Goal: Task Accomplishment & Management: Complete application form

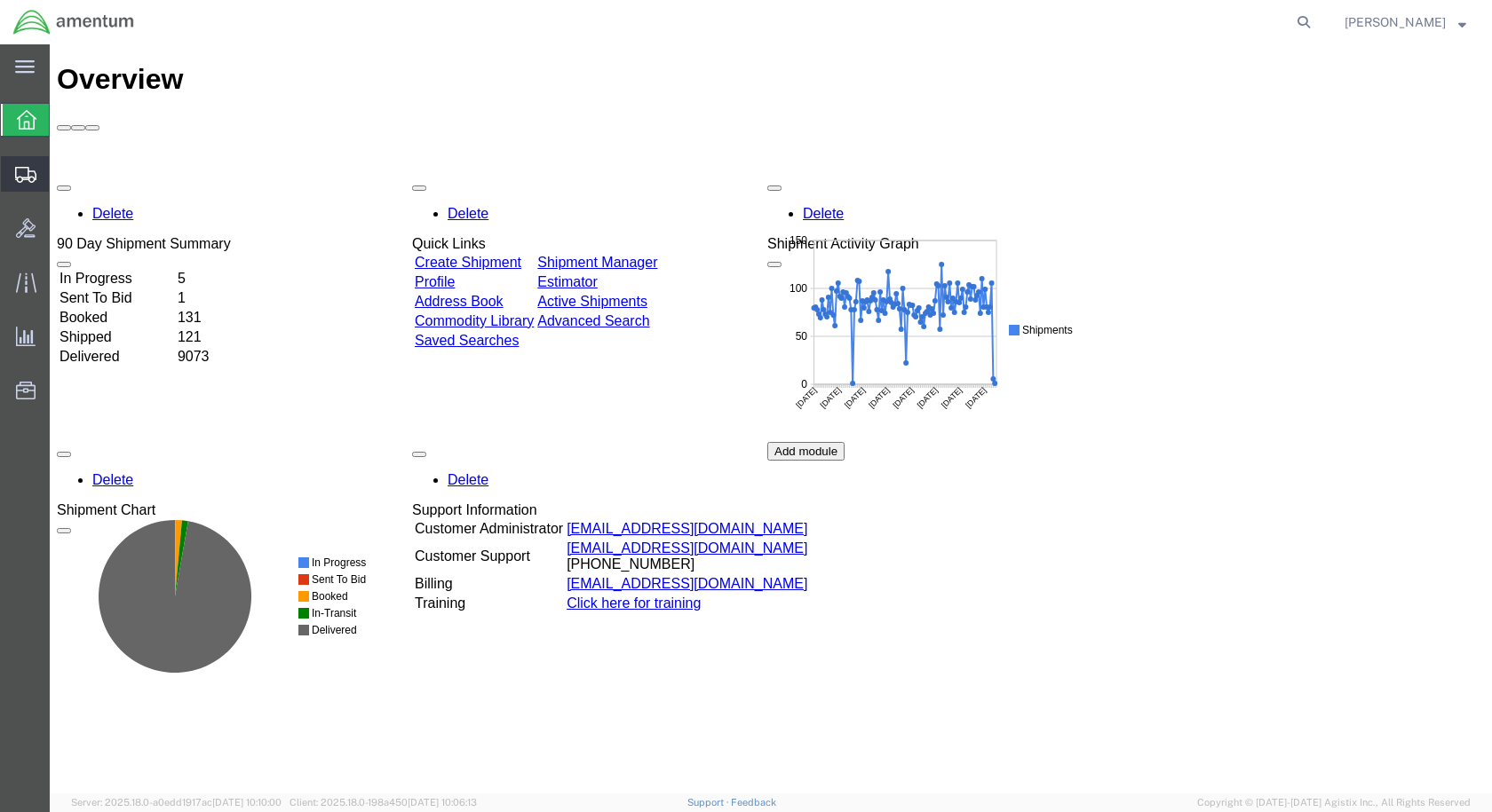
click at [0, 0] on span "Create Shipment" at bounding box center [0, 0] width 0 height 0
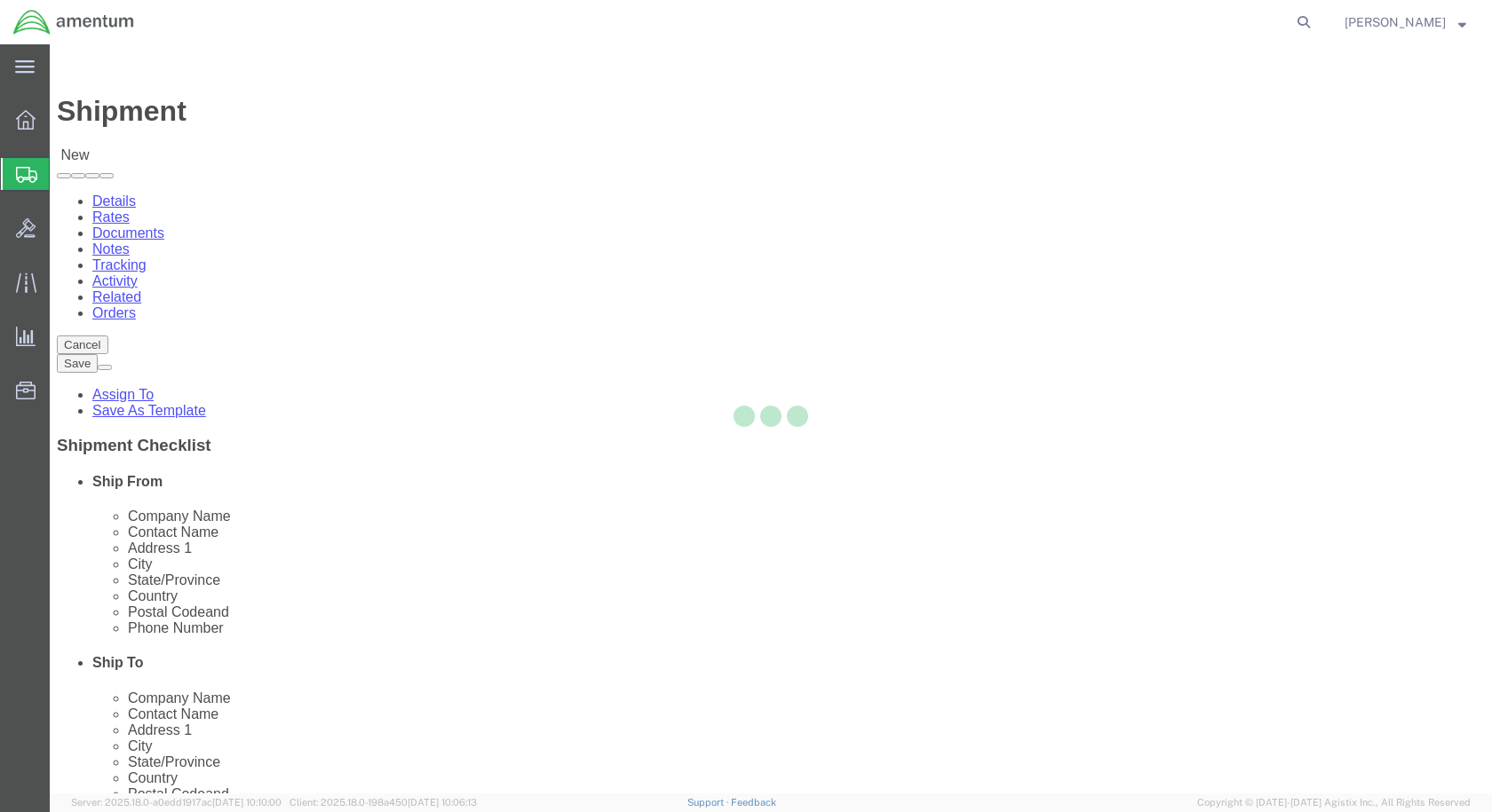
select select
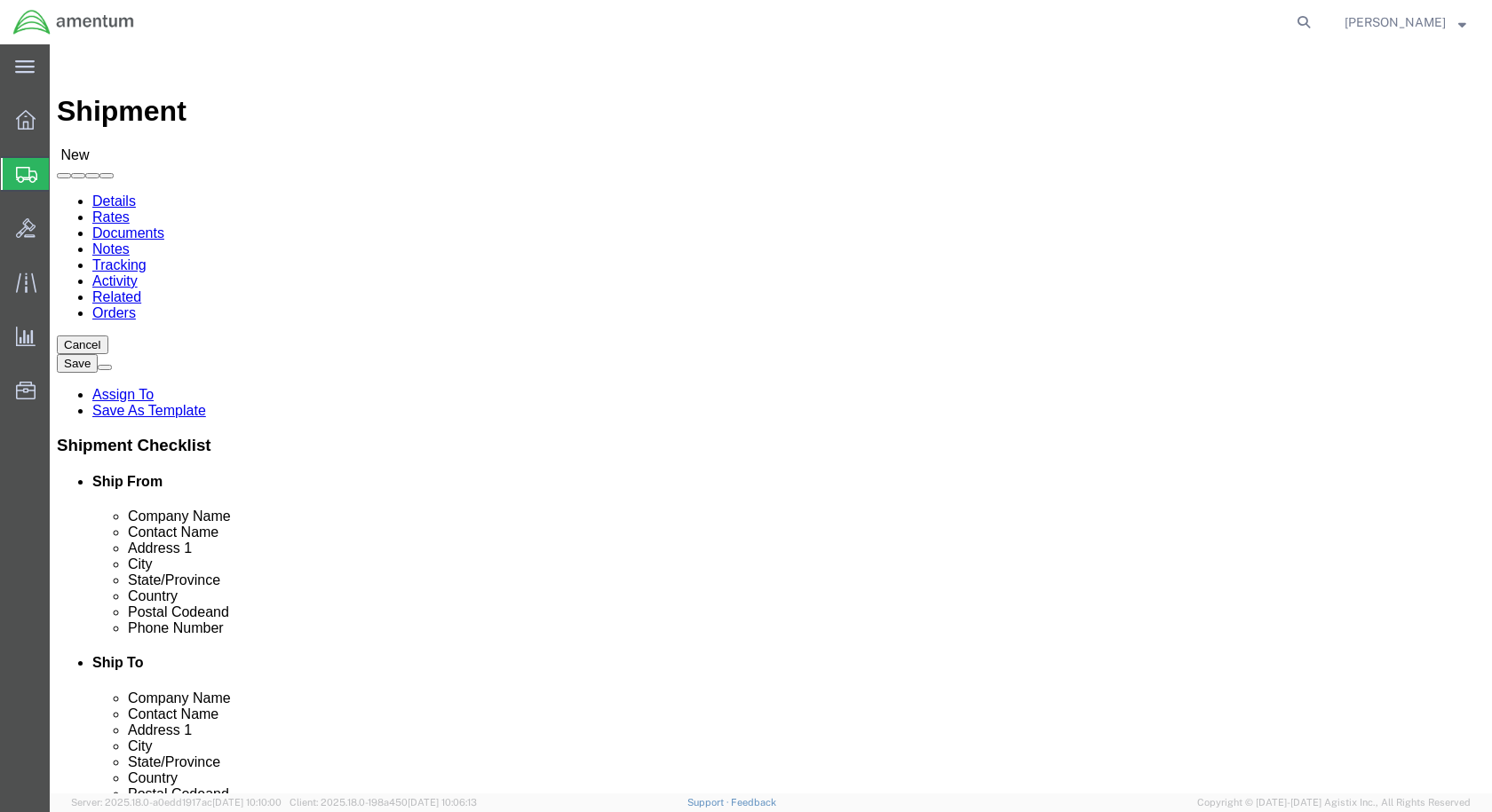
scroll to position [3729, 0]
select select "49927"
select select "NY"
click span
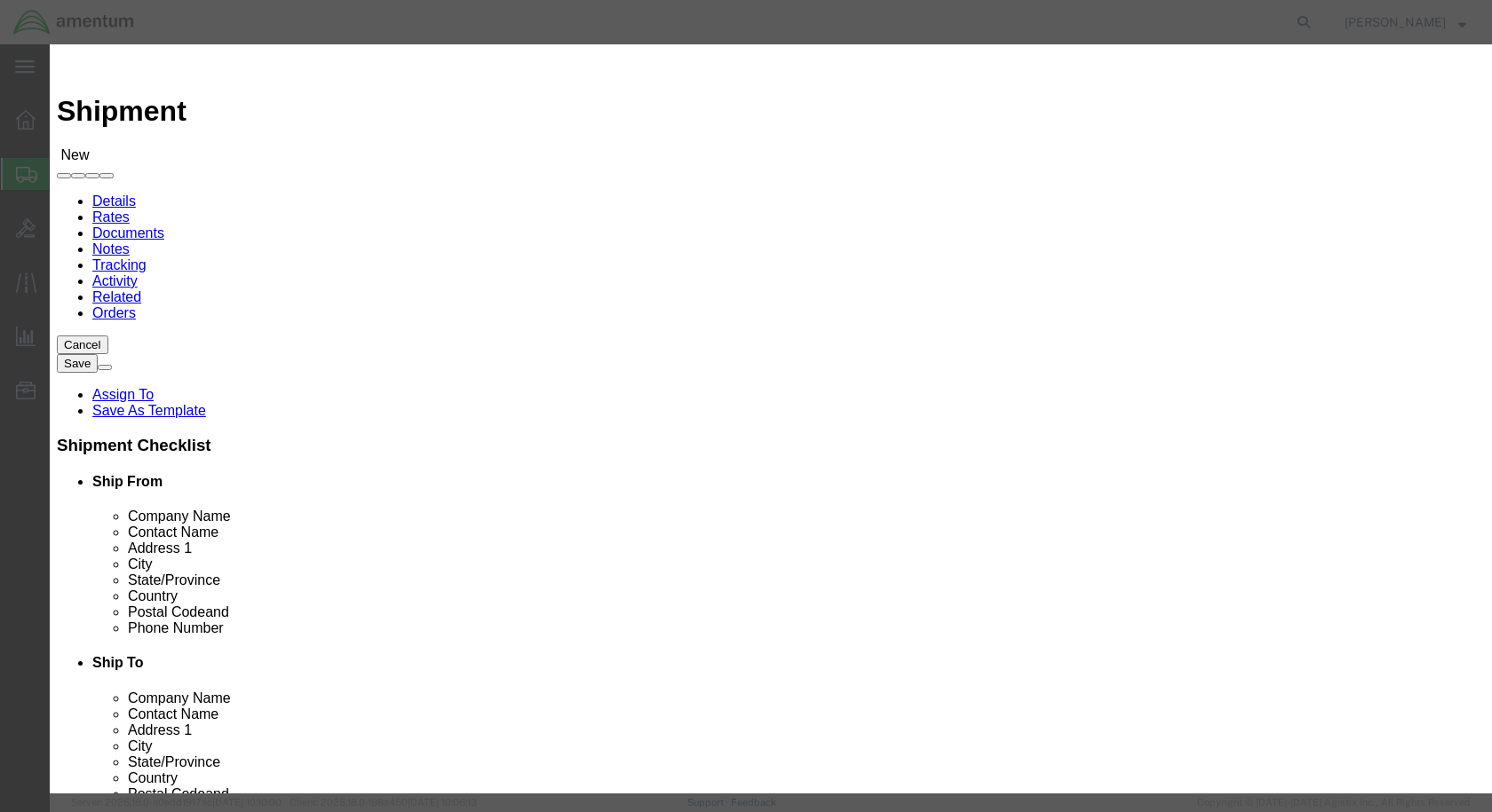
click select "Search by Address Book Name City Company Name Contact Name Country CustomerAlia…"
select select "companyName"
click select "Search by Address Book Name City Company Name Contact Name Country CustomerAlia…"
click input "text"
type input "continental"
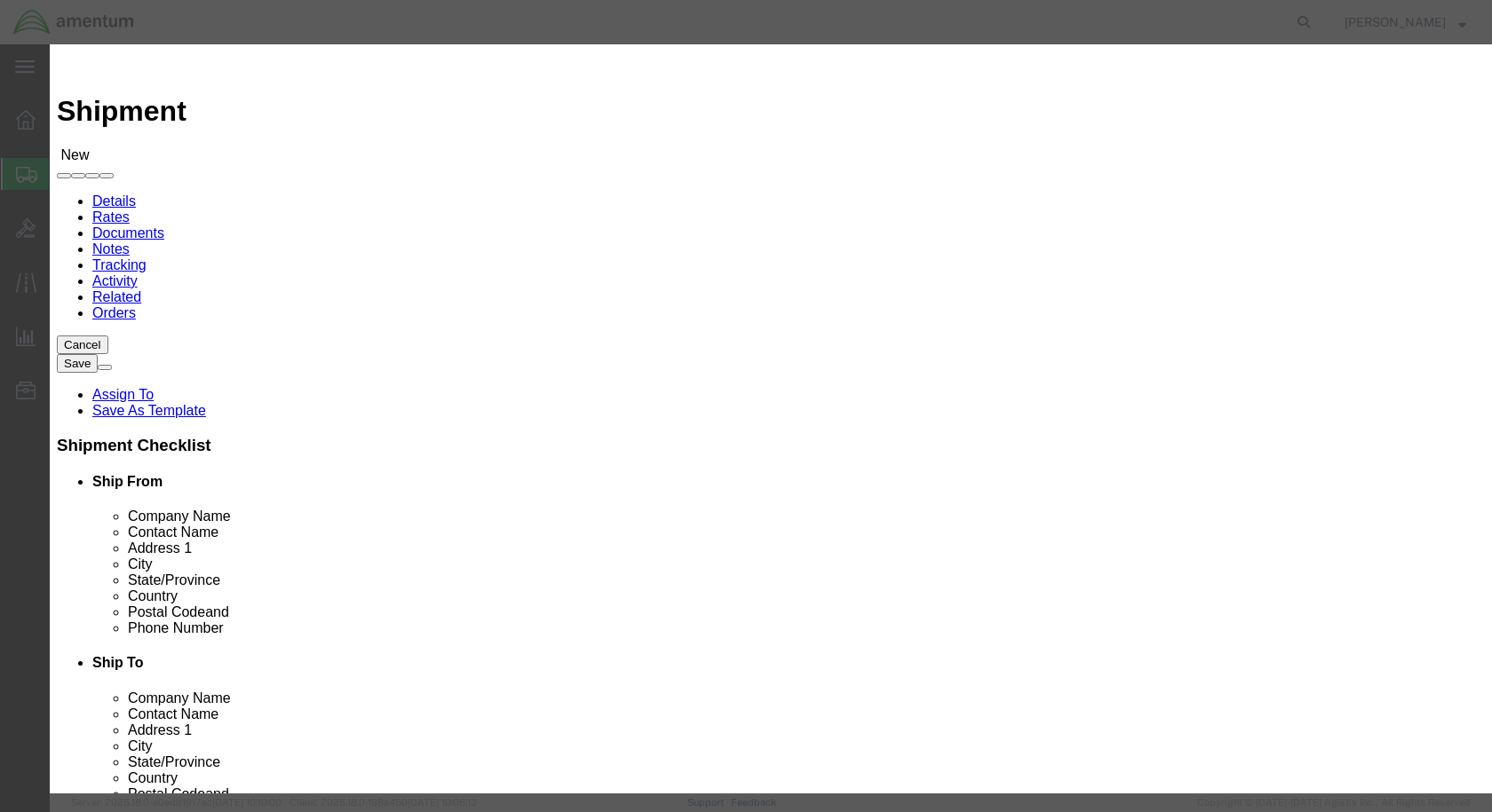
click icon "button"
click button "Select"
select select "OH"
click button "Close"
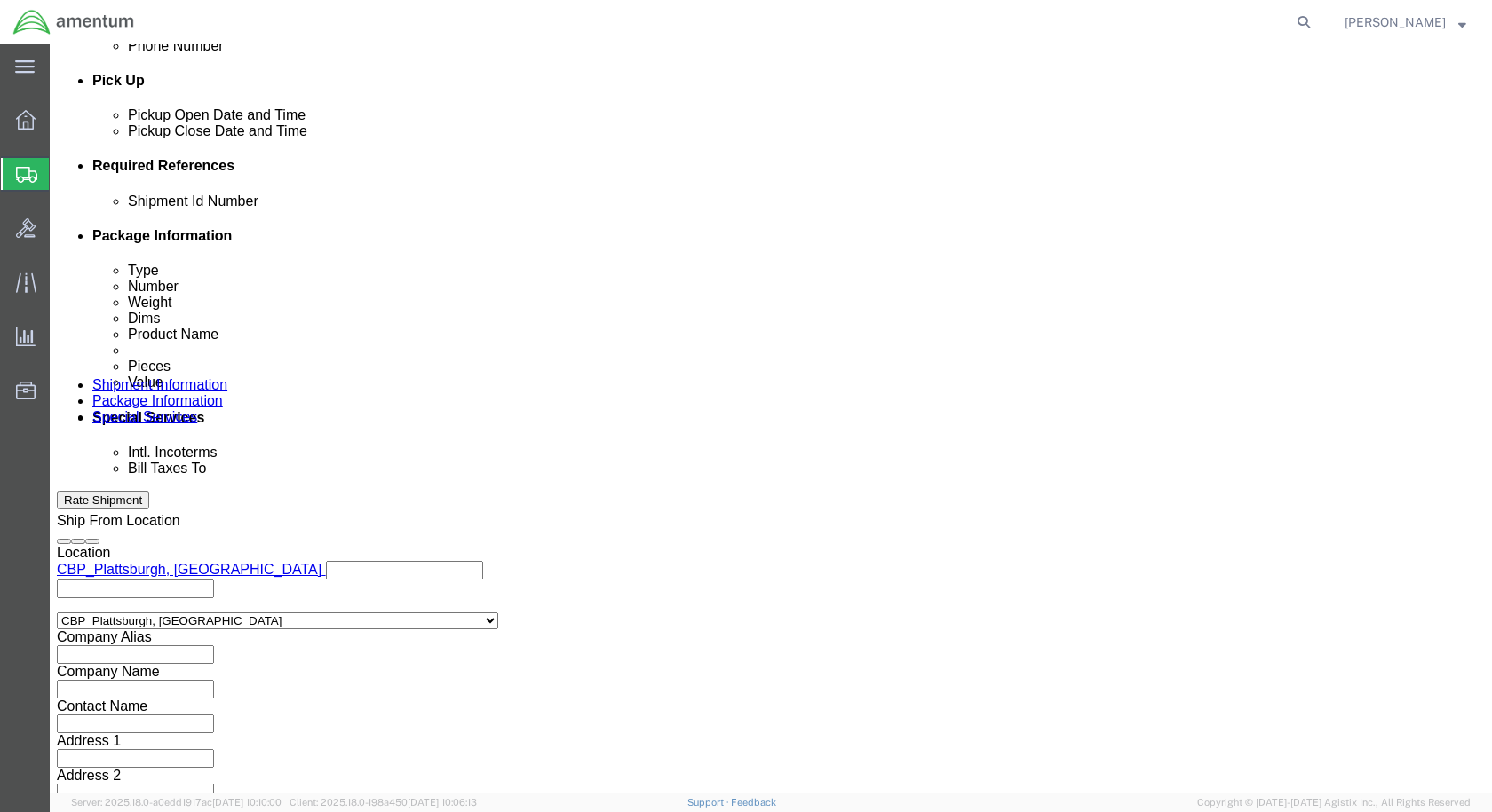
scroll to position [775, 0]
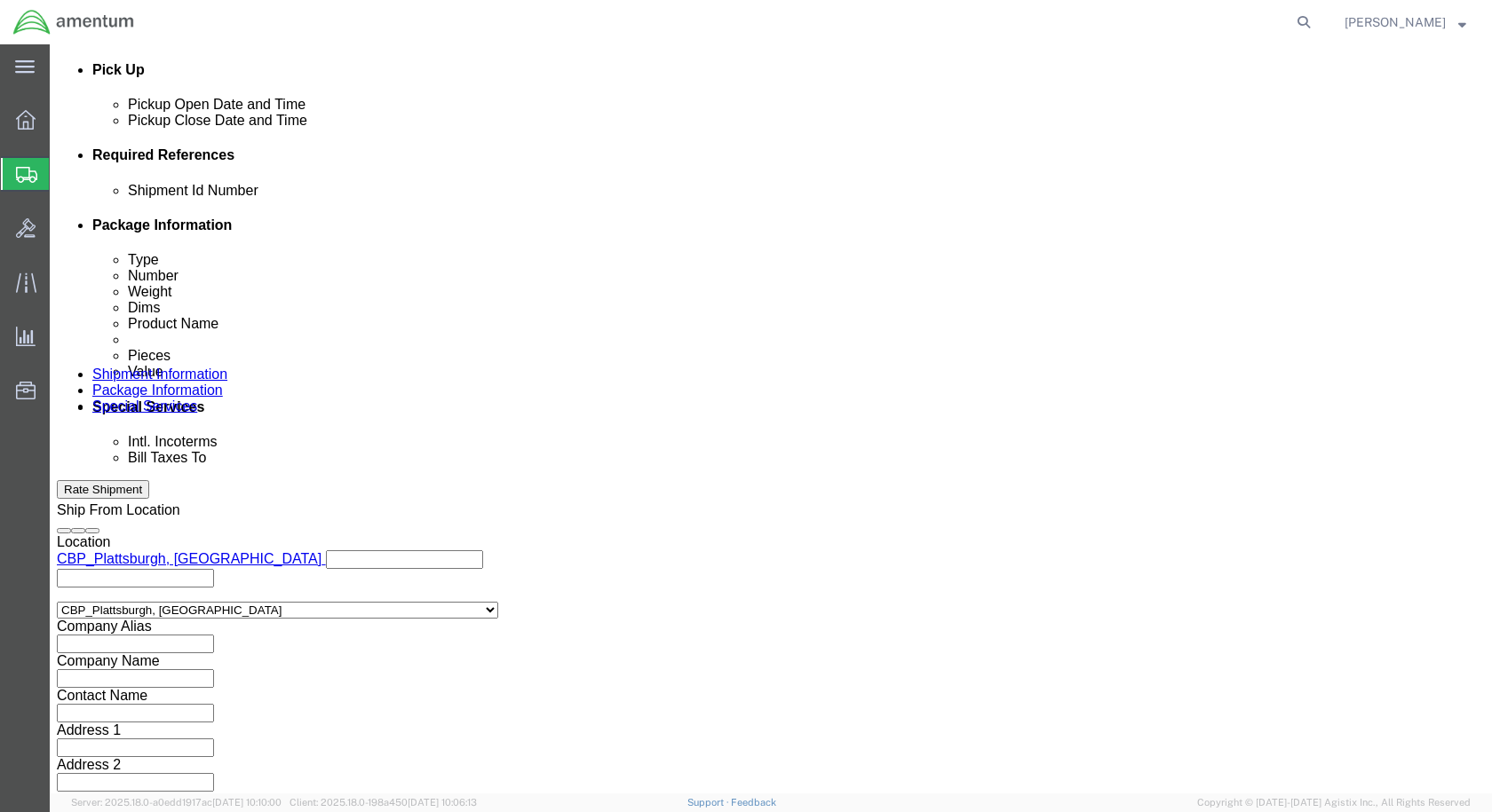
click input "text"
type input "CBP0043414"
click button "Add reference"
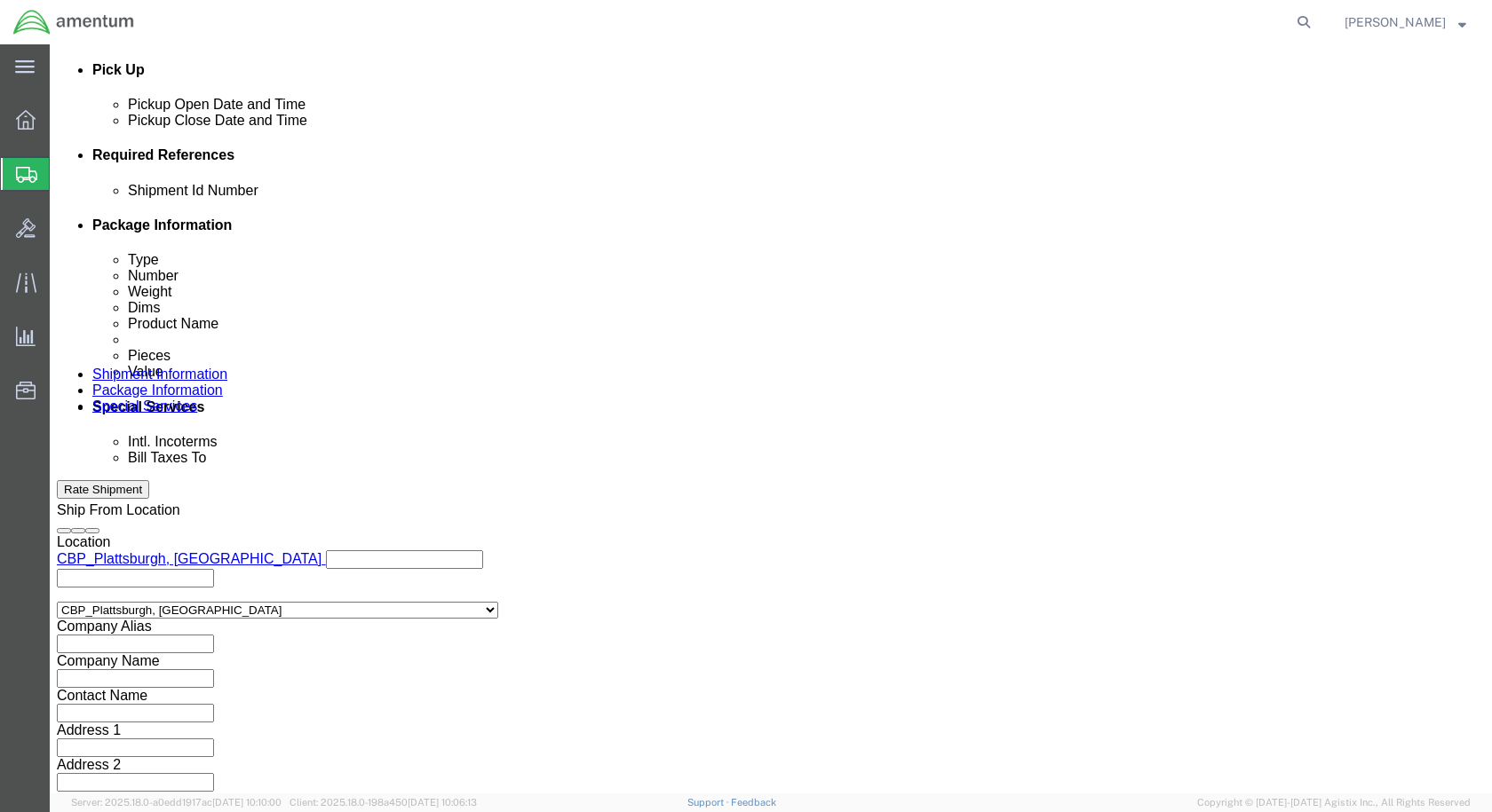
click select "Select Account Type Activity ID Airline Appointment Number ASN Batch Request # …"
select select "CUSTREF"
click select "Select Account Type Activity ID Airline Appointment Number ASN Batch Request # …"
click input "text"
type input "CALIBRATIONS"
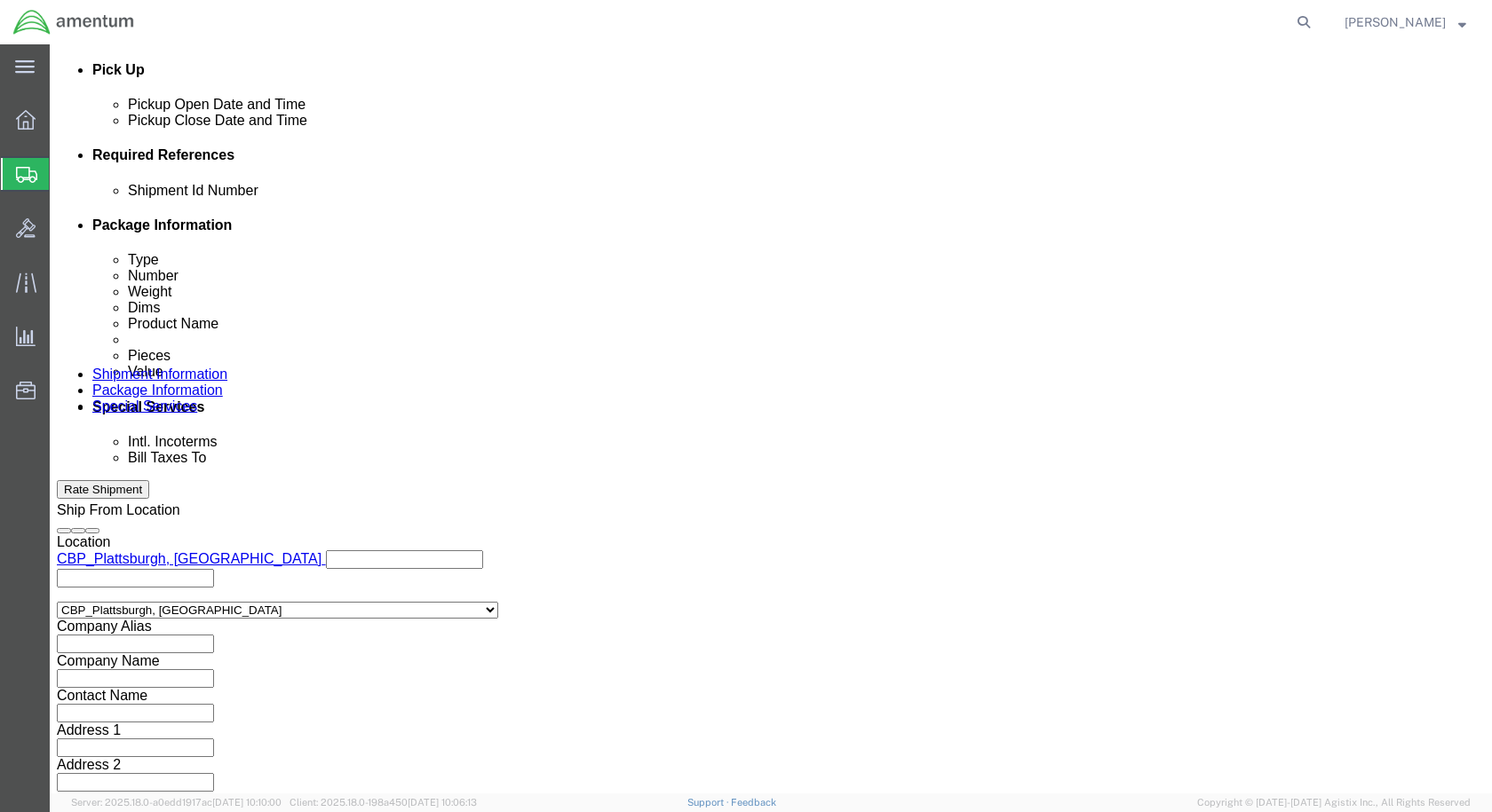
click select "Select Account Type Activity ID Airline Appointment Number ASN Batch Request # …"
select select "DEPT"
click select "Select Account Type Activity ID Airline Appointment Number ASN Batch Request # …"
click input "text"
type input "CBP"
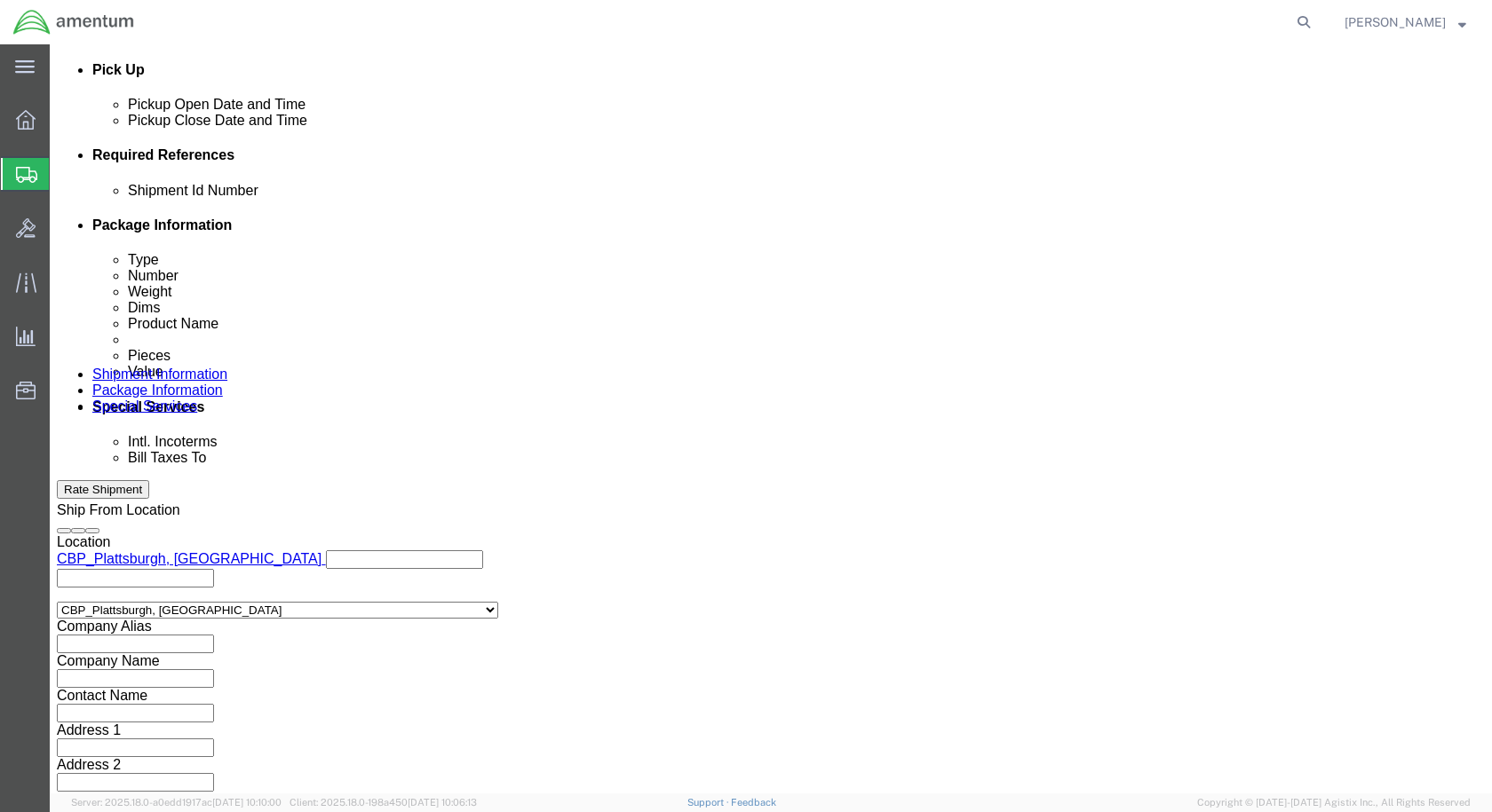
click select "Select Account Type Activity ID Airline Appointment Number ASN Batch Request # …"
select select "PROJNUM"
click select "Select Account Type Activity ID Airline Appointment Number ASN Batch Request # …"
click input "text"
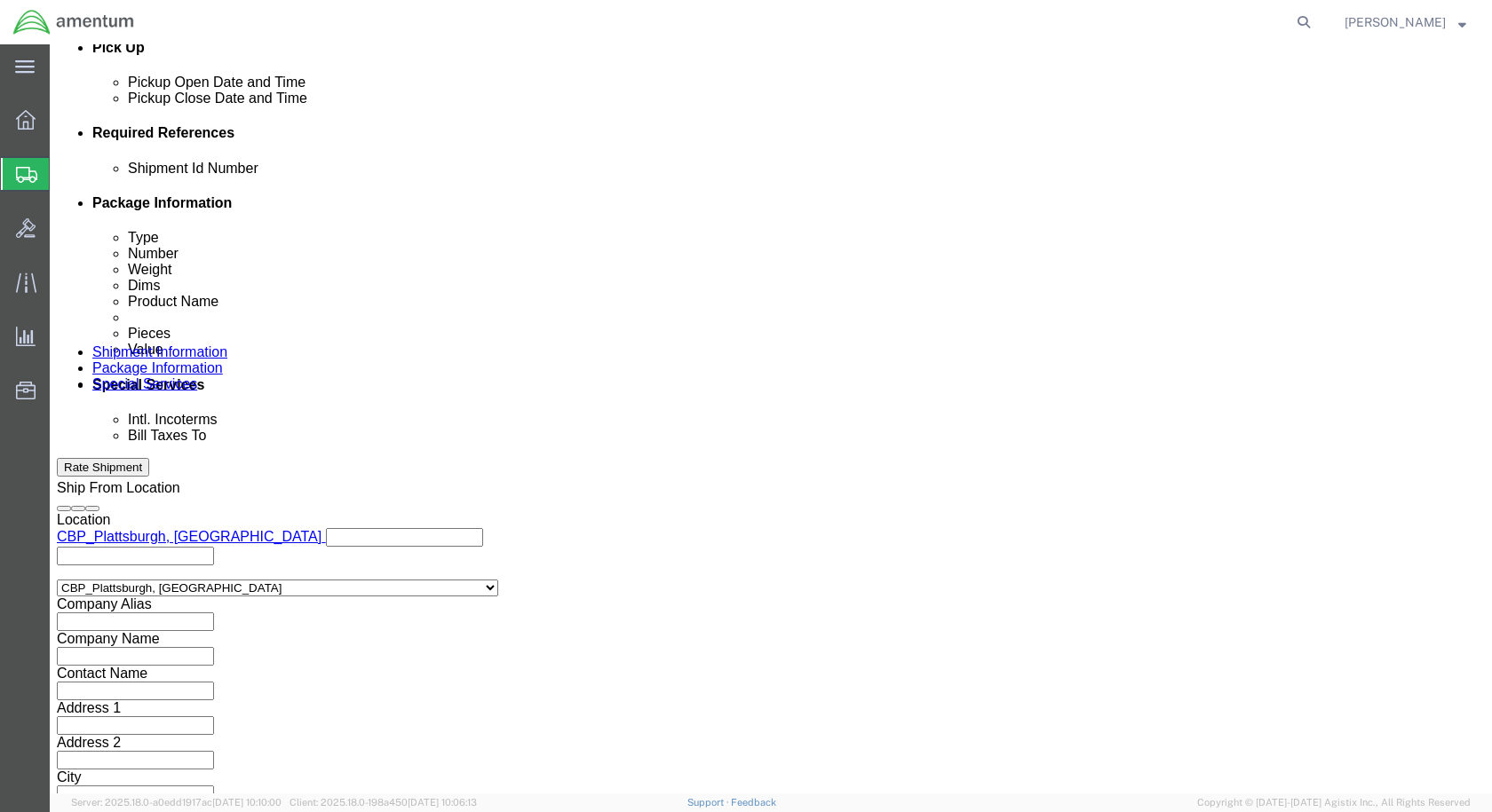
scroll to position [808, 0]
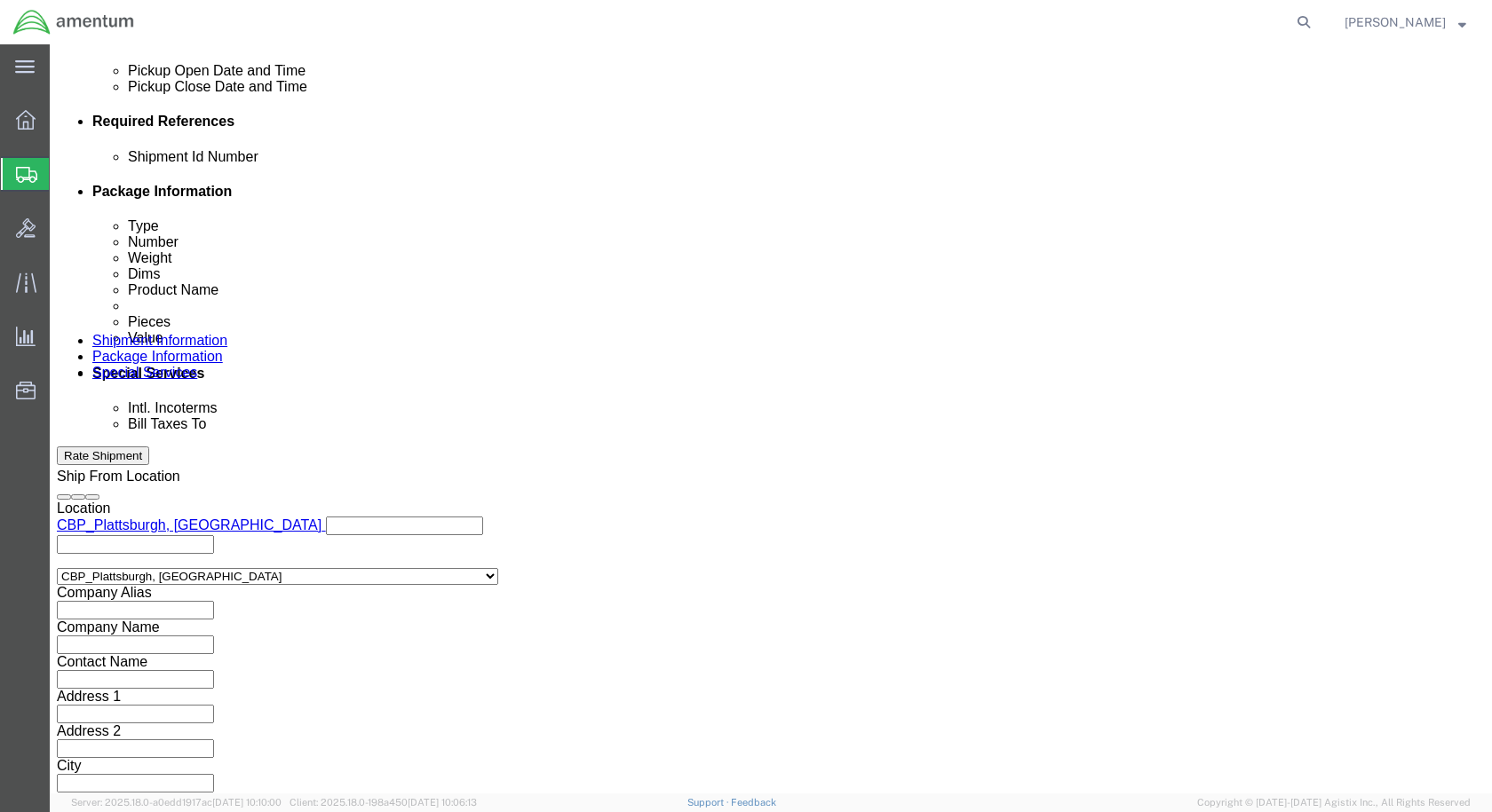
type input "6118.03.03.2219.000.EPL.0000"
click button "Continue"
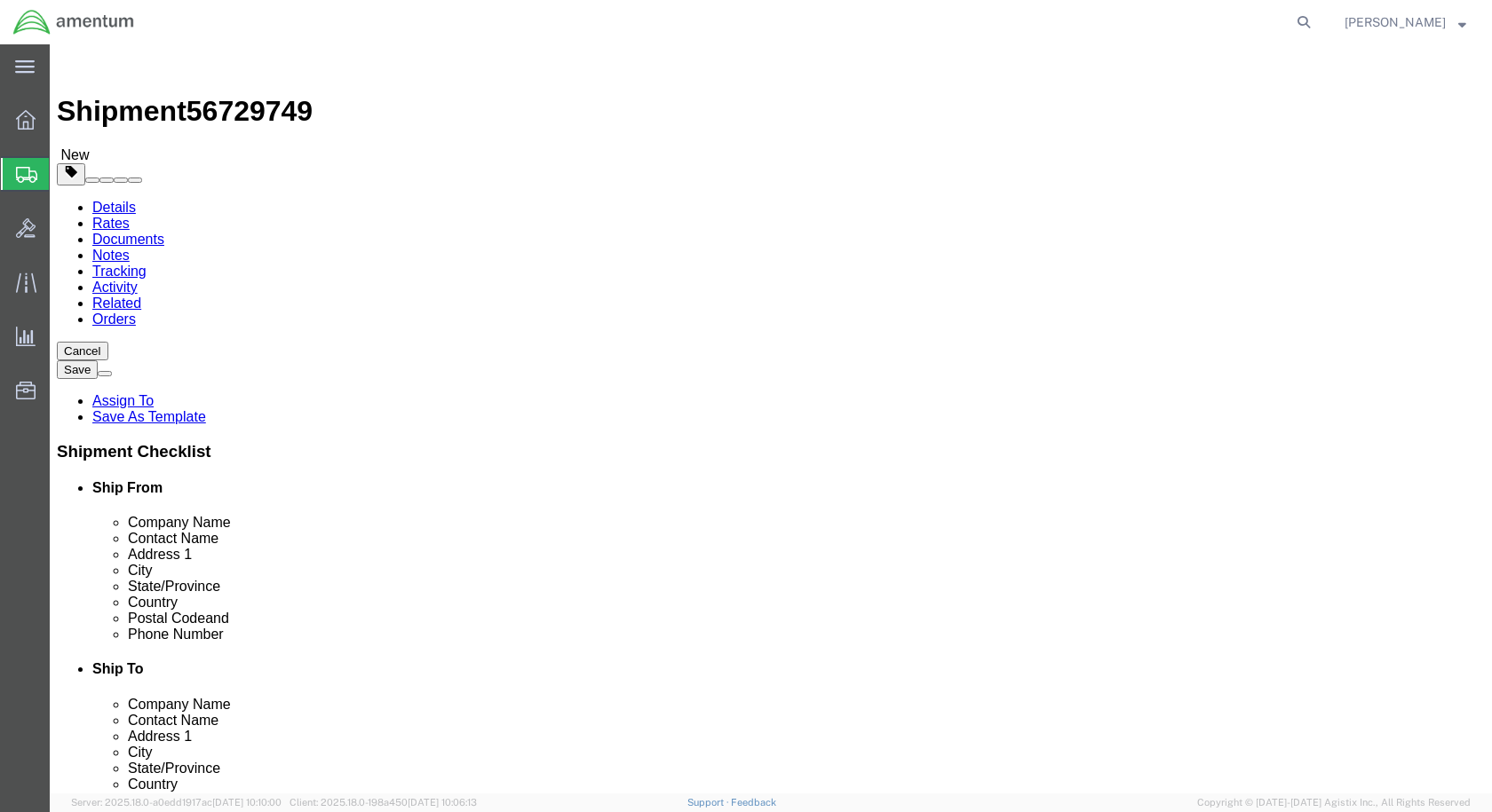
click select "Select BCK Boxes Bale(s) Basket(s) Bolt(s) Bottle(s) Buckets Bulk Bundle(s) Can…"
select select "SBX"
click select "Select BCK Boxes Bale(s) Basket(s) Bolt(s) Bottle(s) Buckets Bulk Bundle(s) Can…"
type input "12.25"
type input "11.00"
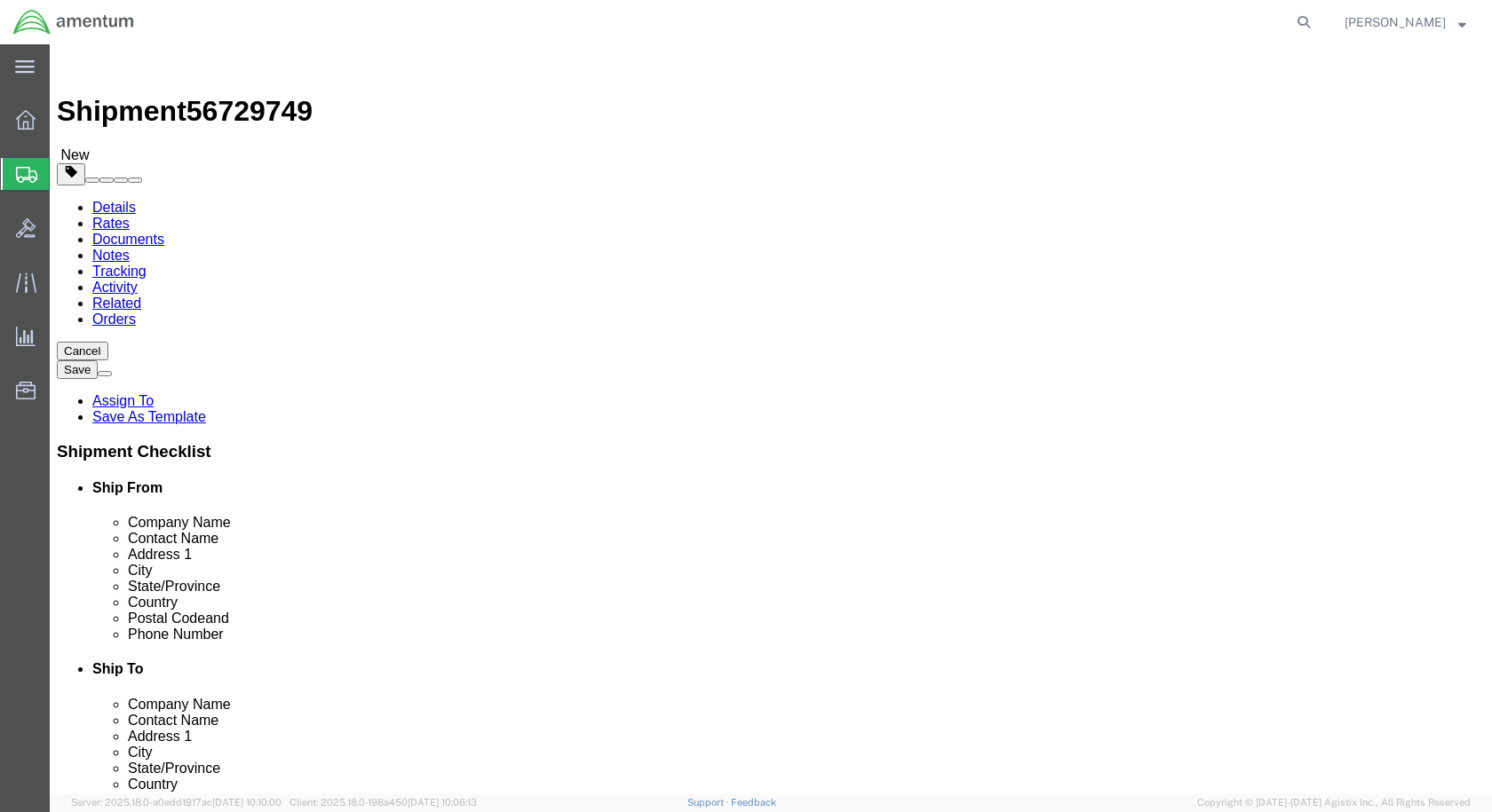
type input "1.50"
drag, startPoint x: 257, startPoint y: 428, endPoint x: 184, endPoint y: 421, distance: 73.3
click div "Weight 0.00 Select kgs lbs Ship. t°"
type input "2"
click link "Add Content"
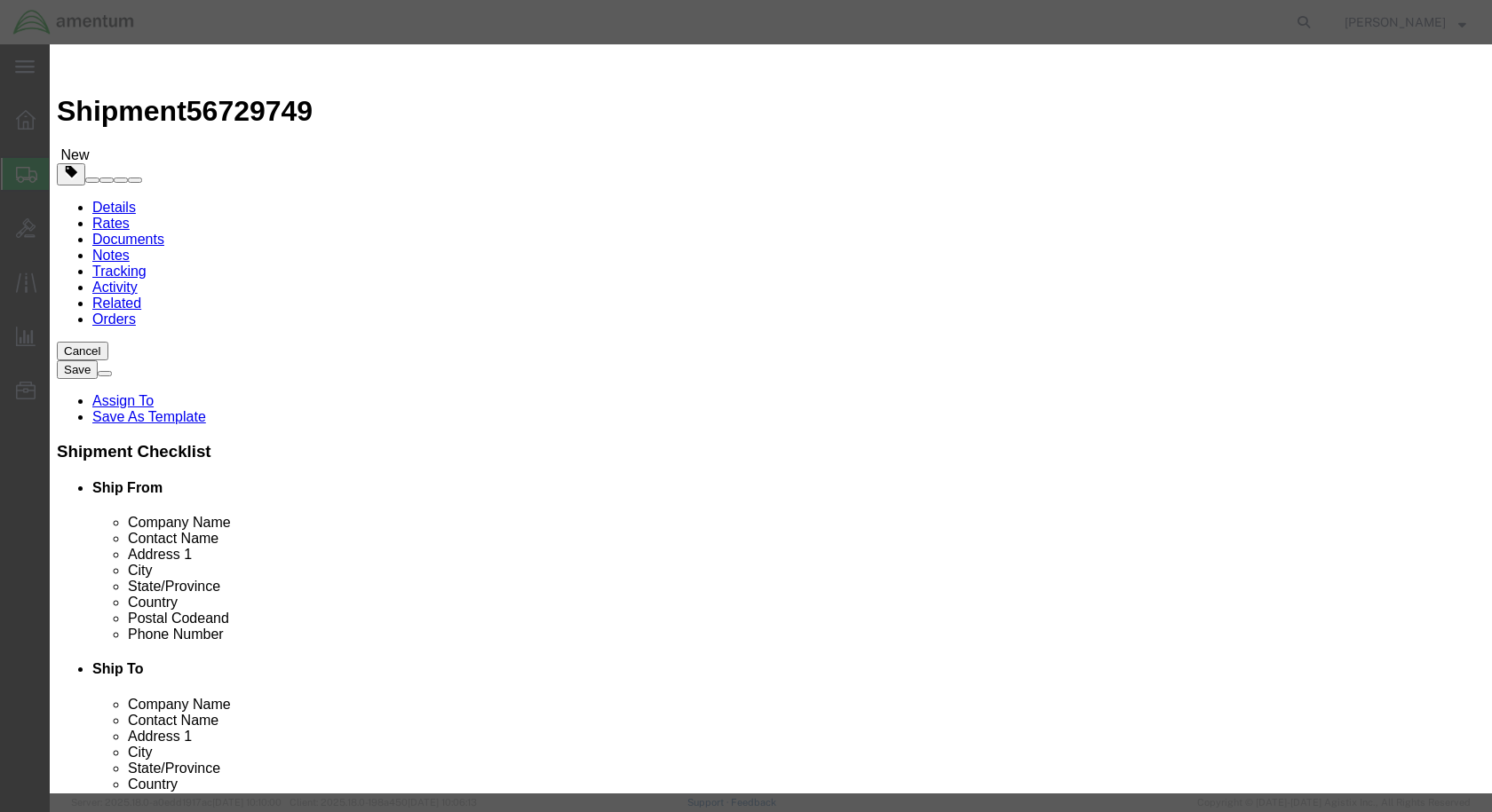
click input "text"
type input "GAUGE"
drag, startPoint x: 425, startPoint y: 166, endPoint x: 381, endPoint y: 161, distance: 44.3
click div "Pieces 0 Select Bag Barrels 100Board Feet Bottle Box Blister Pack Carats Can Ca…"
type input "1"
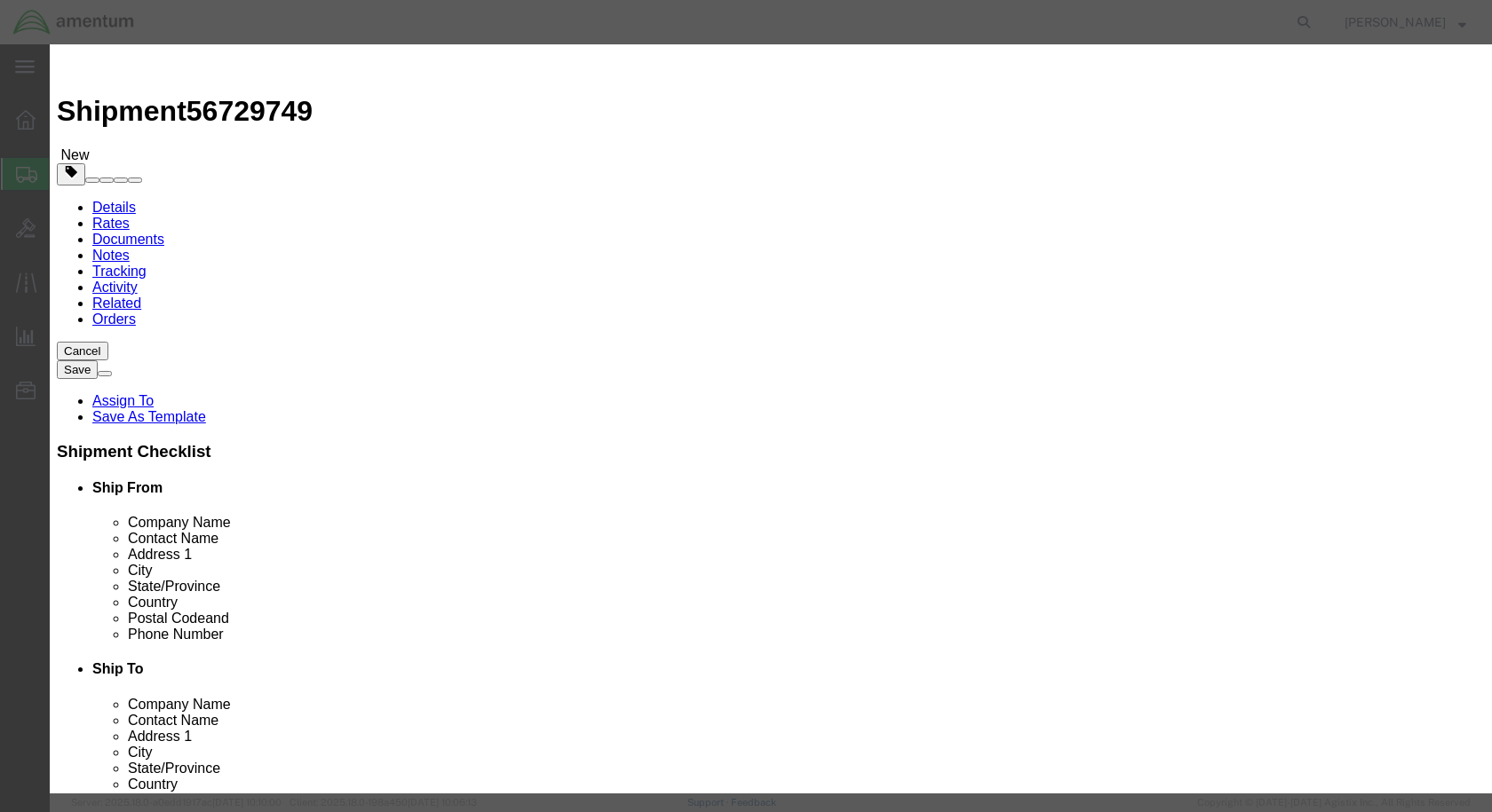
click input "text"
type input "150"
click button "Save & Close"
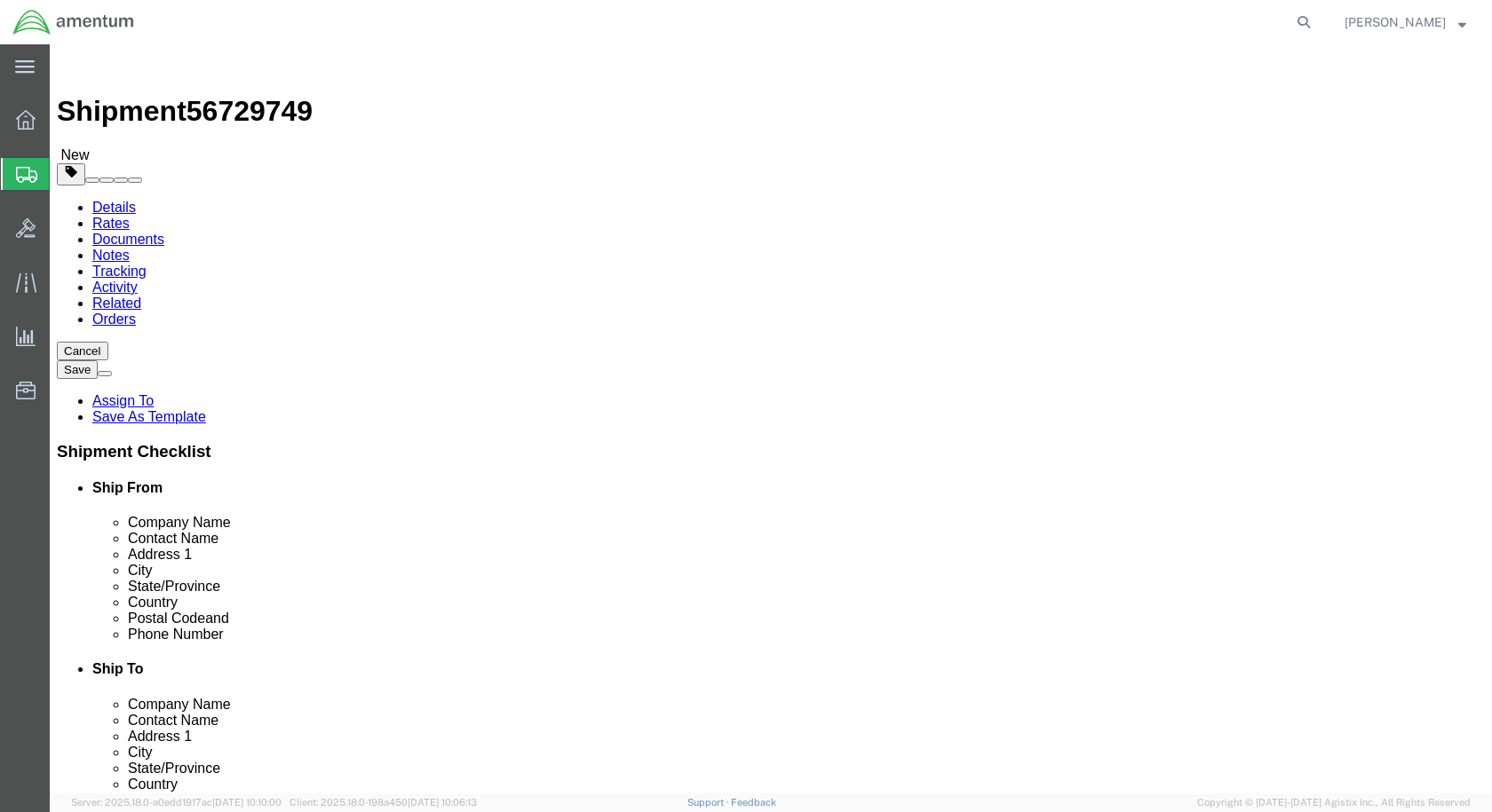
click button "Rate Shipment"
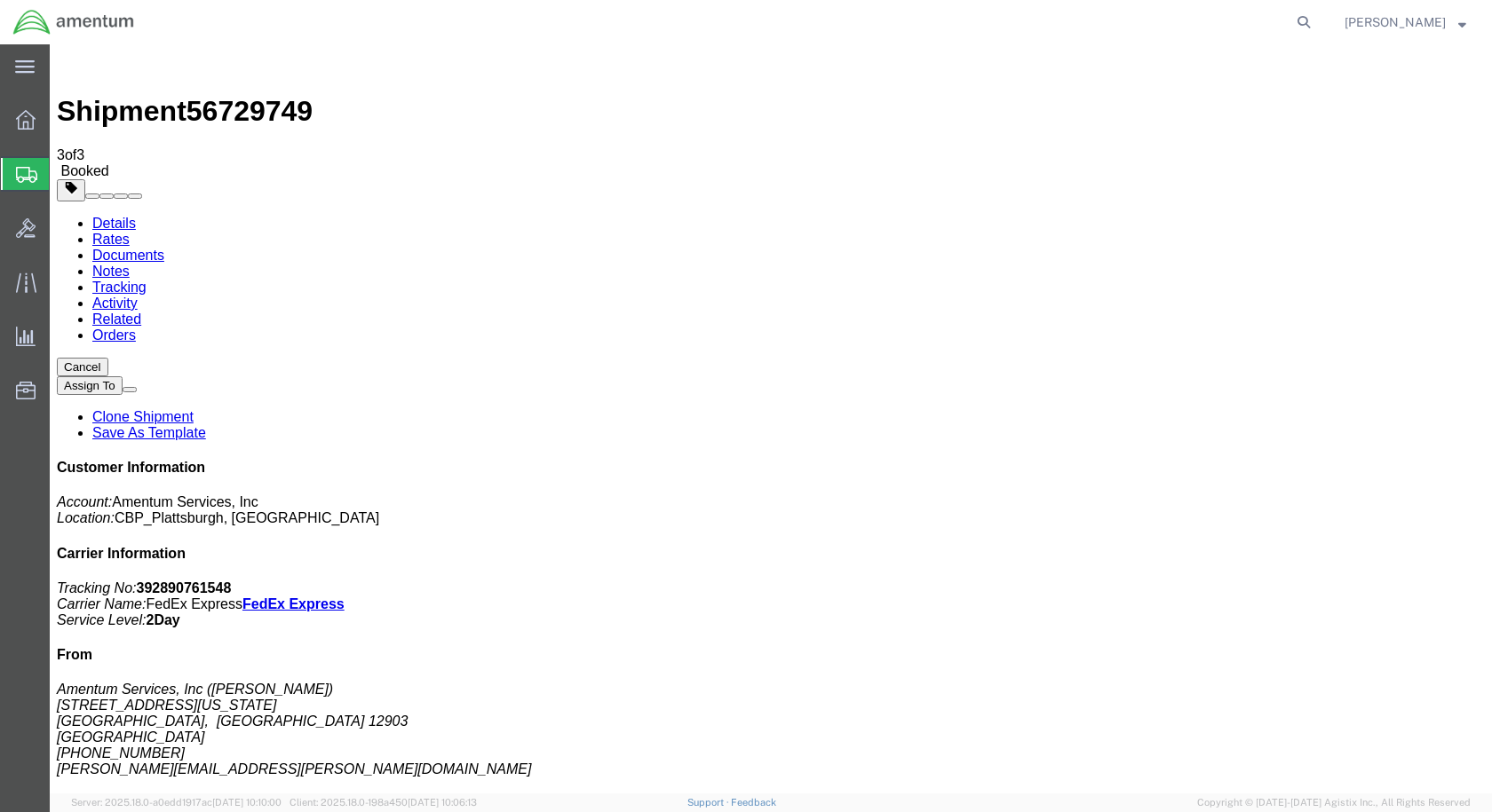
drag, startPoint x: 1326, startPoint y: 271, endPoint x: 1242, endPoint y: 275, distance: 84.1
click at [1242, 580] on p "Tracking No: 392890761548 Carrier Name: FedEx Express FedEx Express Service Lev…" at bounding box center [771, 604] width 1429 height 48
copy b "392890761548"
click at [0, 0] on span "Create Shipment" at bounding box center [0, 0] width 0 height 0
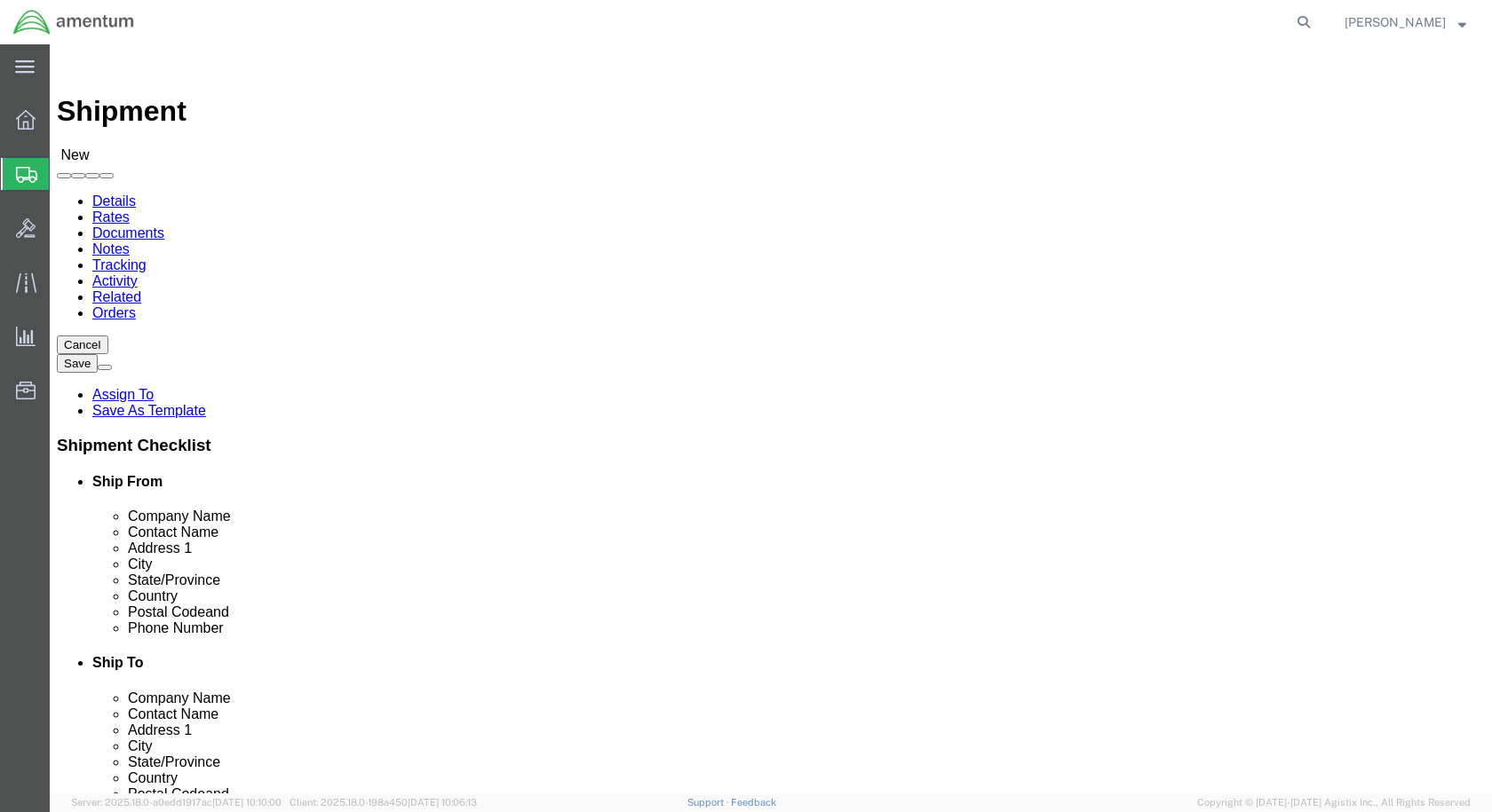
scroll to position [3818, 0]
select select "49927"
select select "NY"
click span
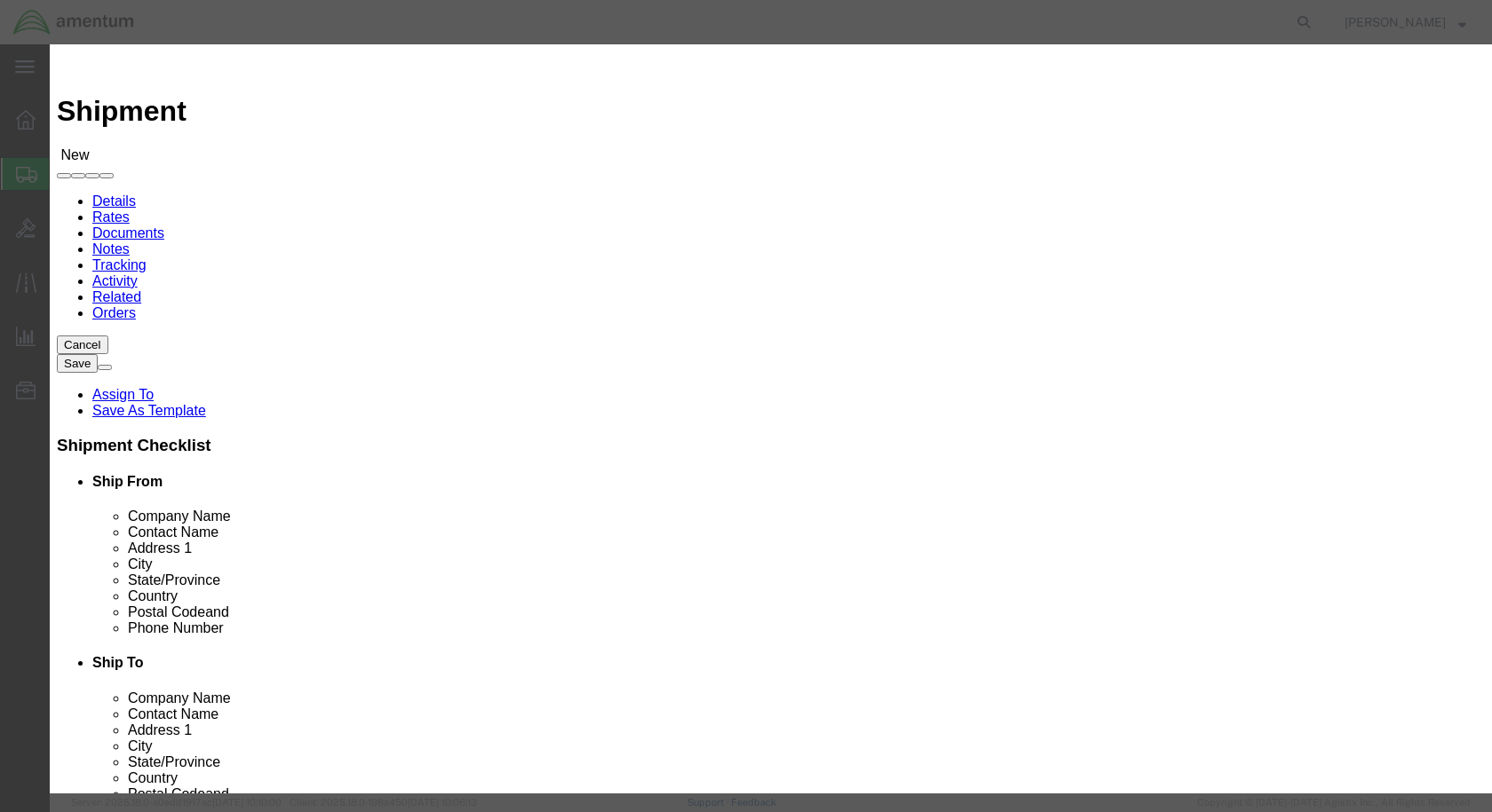
click select "Search by Address Book Name City Company Name Contact Name Country CustomerAlia…"
select select "companyName"
click select "Search by Address Book Name City Company Name Contact Name Country CustomerAlia…"
click input "text"
type input "CONTINENTAL"
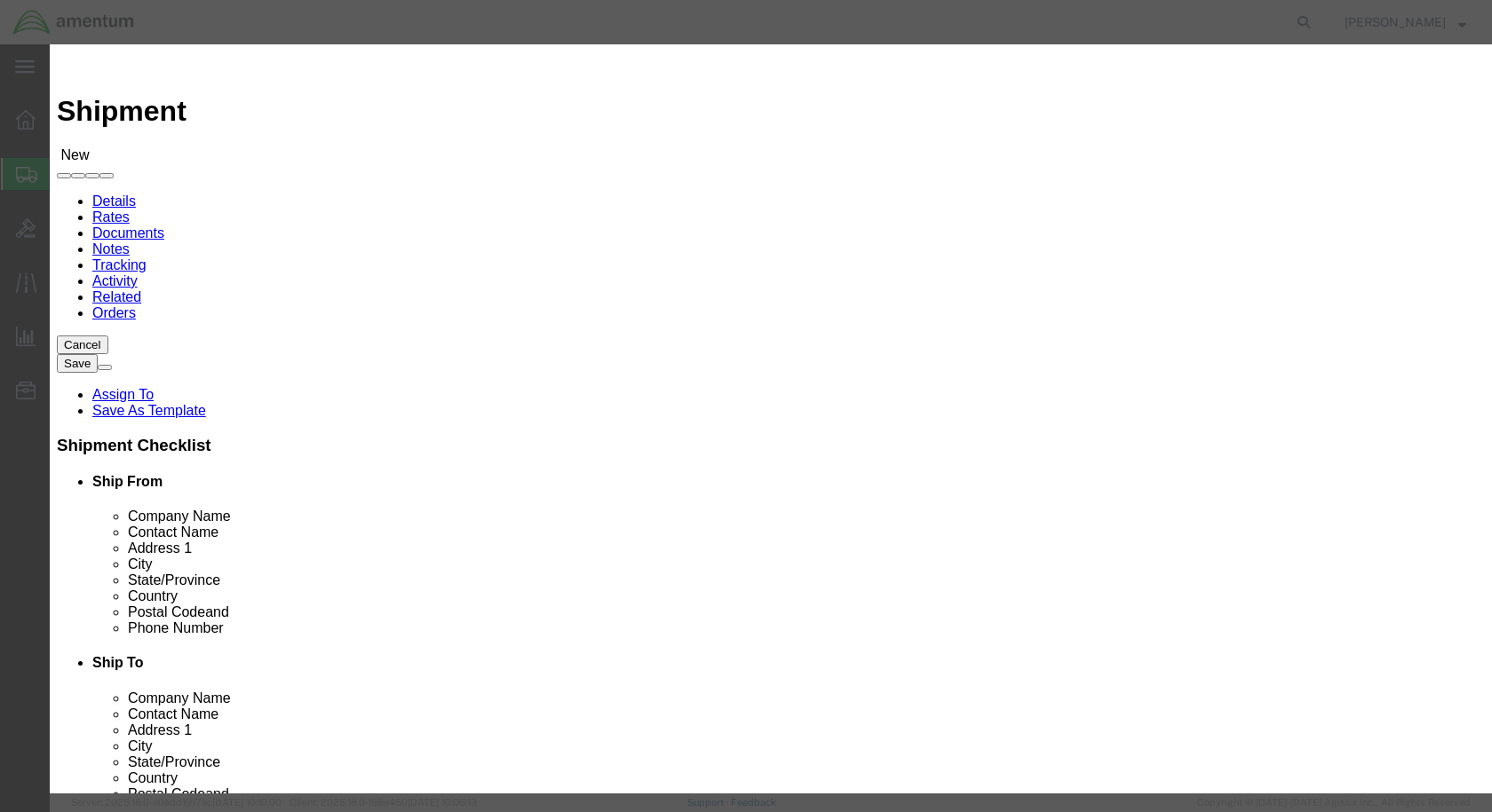
click button "button"
click button "Select"
select select "OH"
click button "Close"
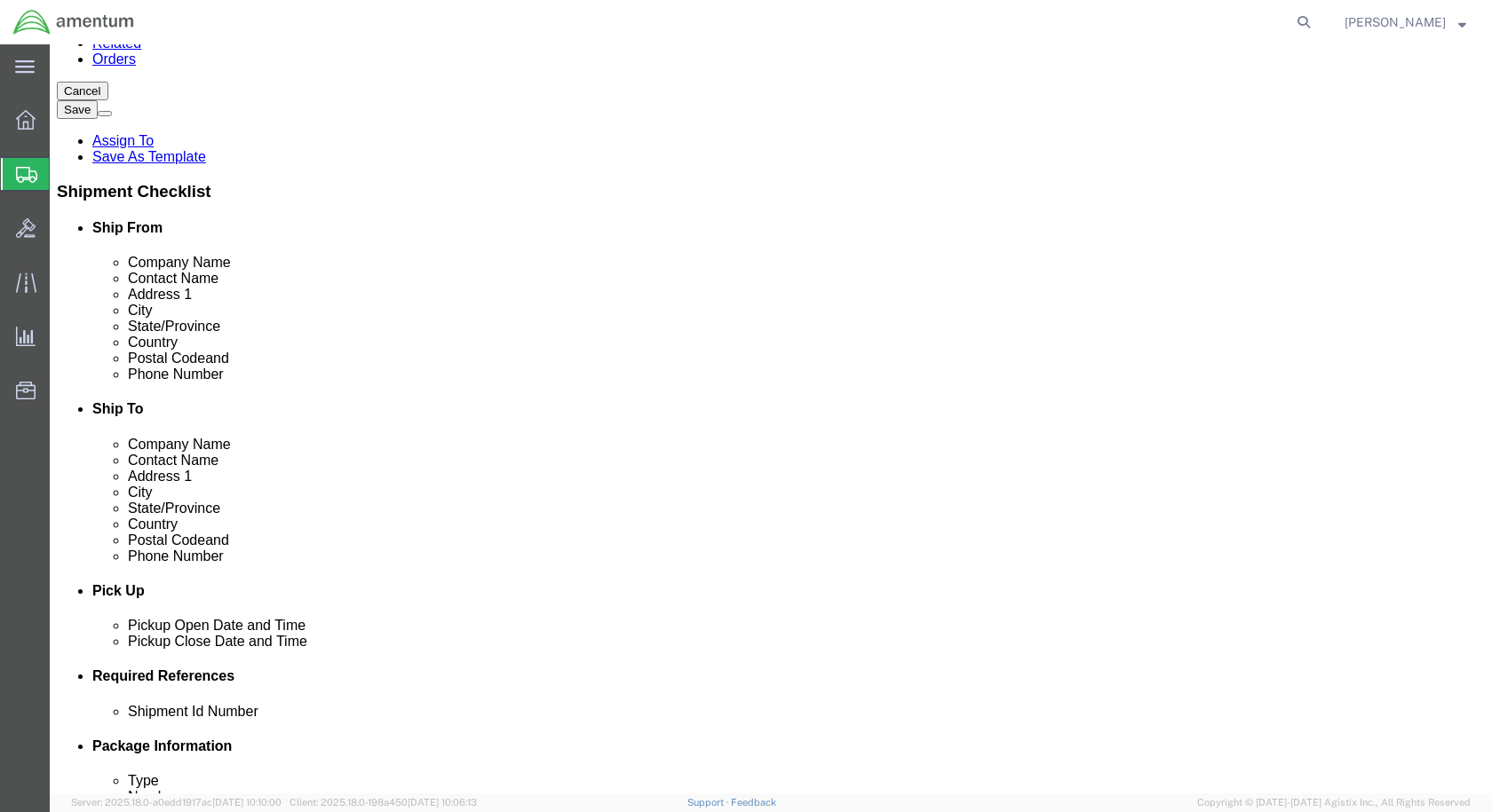
scroll to position [533, 0]
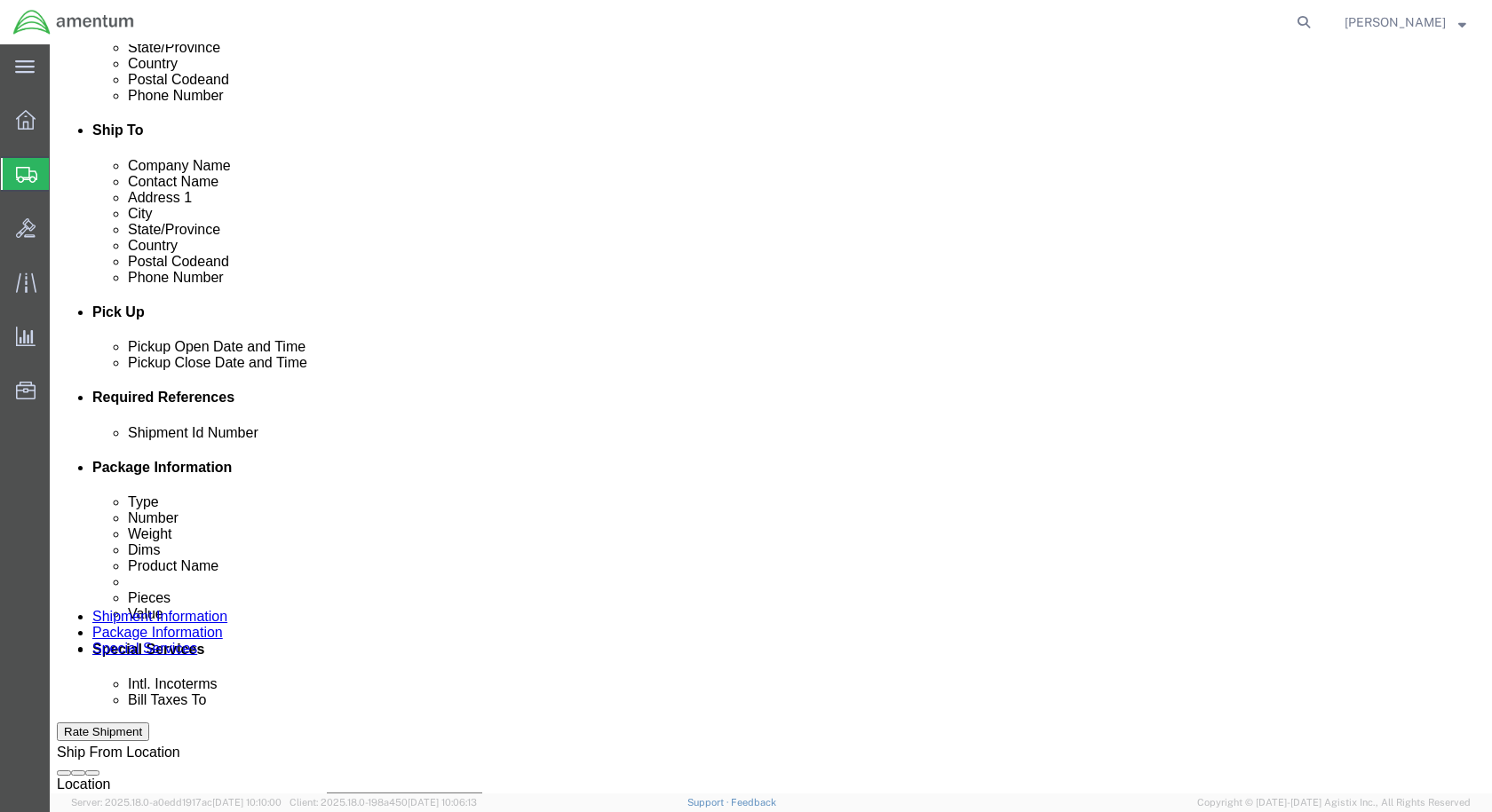
click input "text"
drag, startPoint x: 291, startPoint y: 566, endPoint x: 162, endPoint y: 554, distance: 129.6
click div "Shipment Id Number CBP0043737"
type input "CBP0043737"
click button "Add reference"
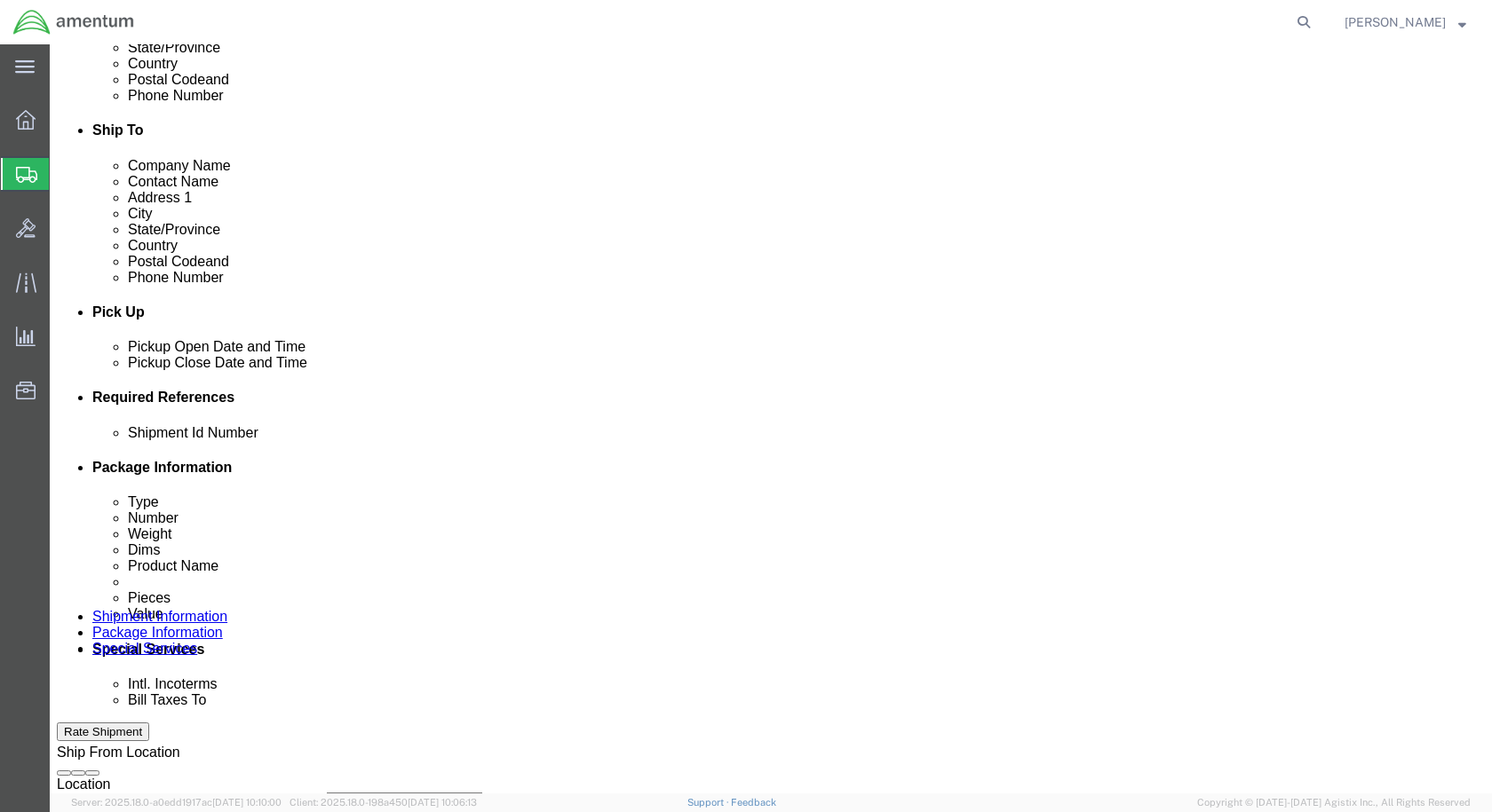
click button "Add reference"
click select "Select Account Type Activity ID Airline Appointment Number ASN Batch Request # …"
select select "CUSTREF"
click select "Select Account Type Activity ID Airline Appointment Number ASN Batch Request # …"
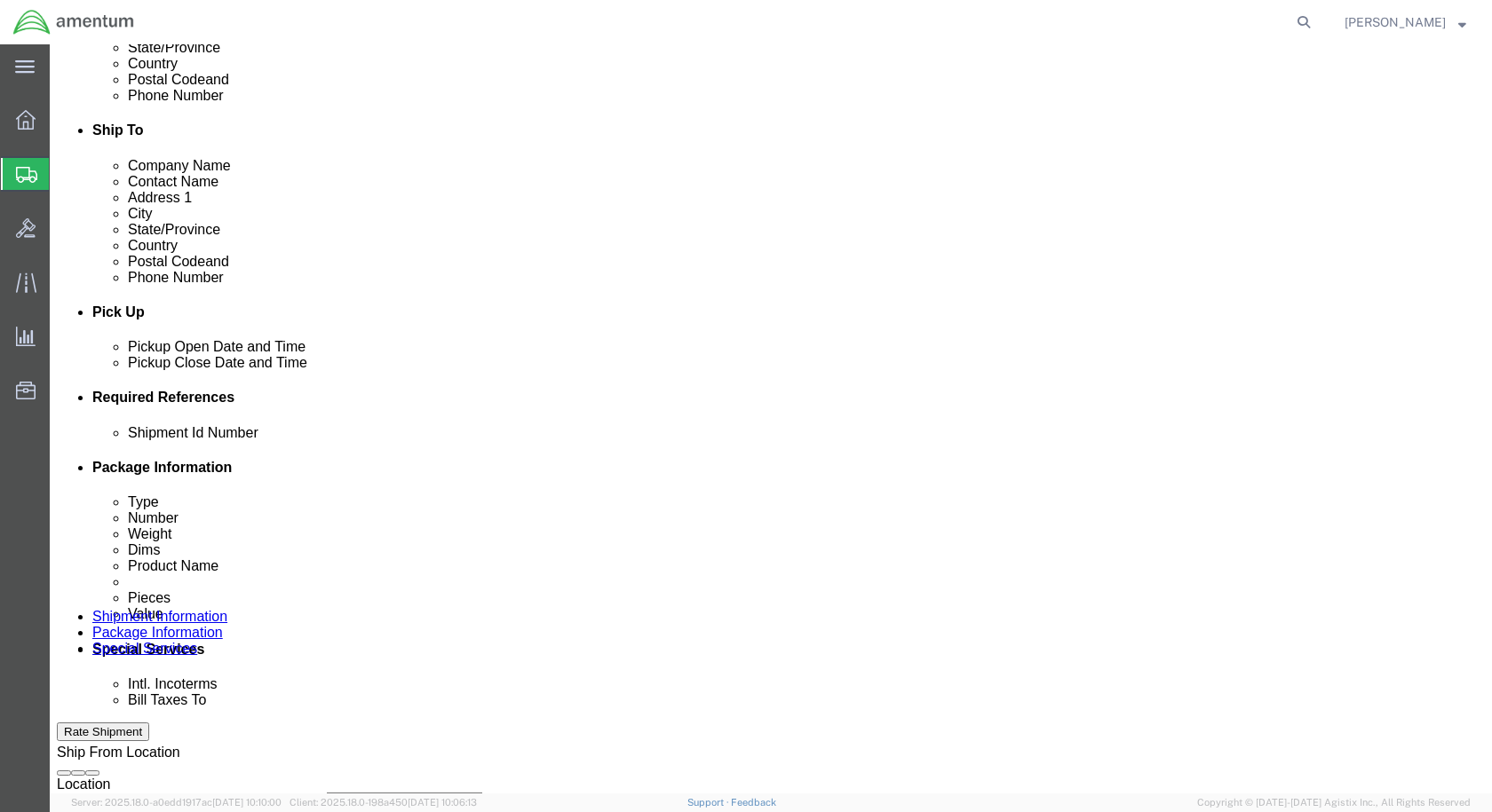
click input "text"
type input "CALIBRATIONS"
click select "Select Account Type Activity ID Airline Appointment Number ASN Batch Request # …"
select select "DEPT"
click select "Select Account Type Activity ID Airline Appointment Number ASN Batch Request # …"
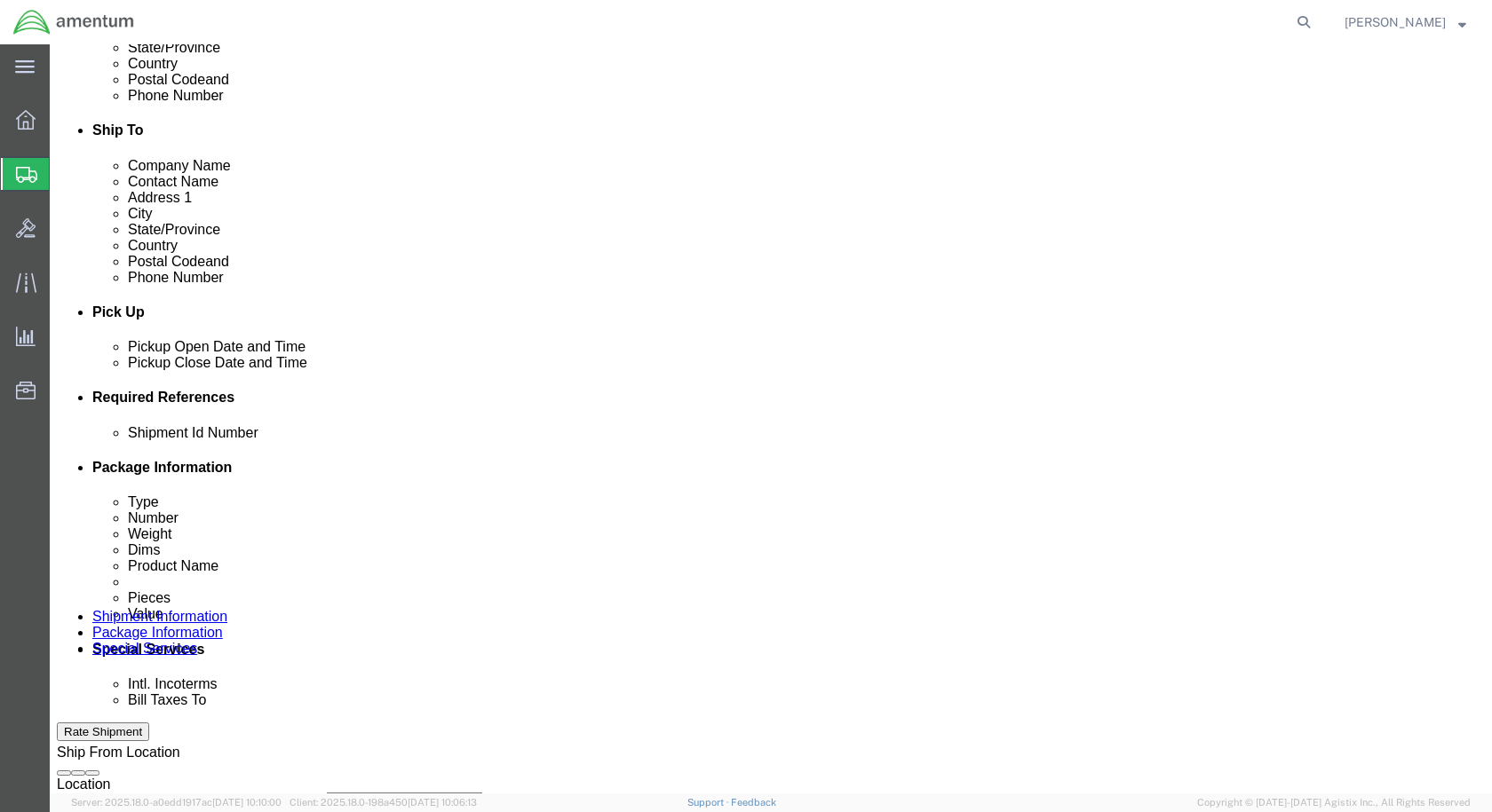
click input "text"
type input "CBP"
click select "Select Account Type Activity ID Airline Appointment Number ASN Batch Request # …"
select select "PROJNUM"
click select "Select Account Type Activity ID Airline Appointment Number ASN Batch Request # …"
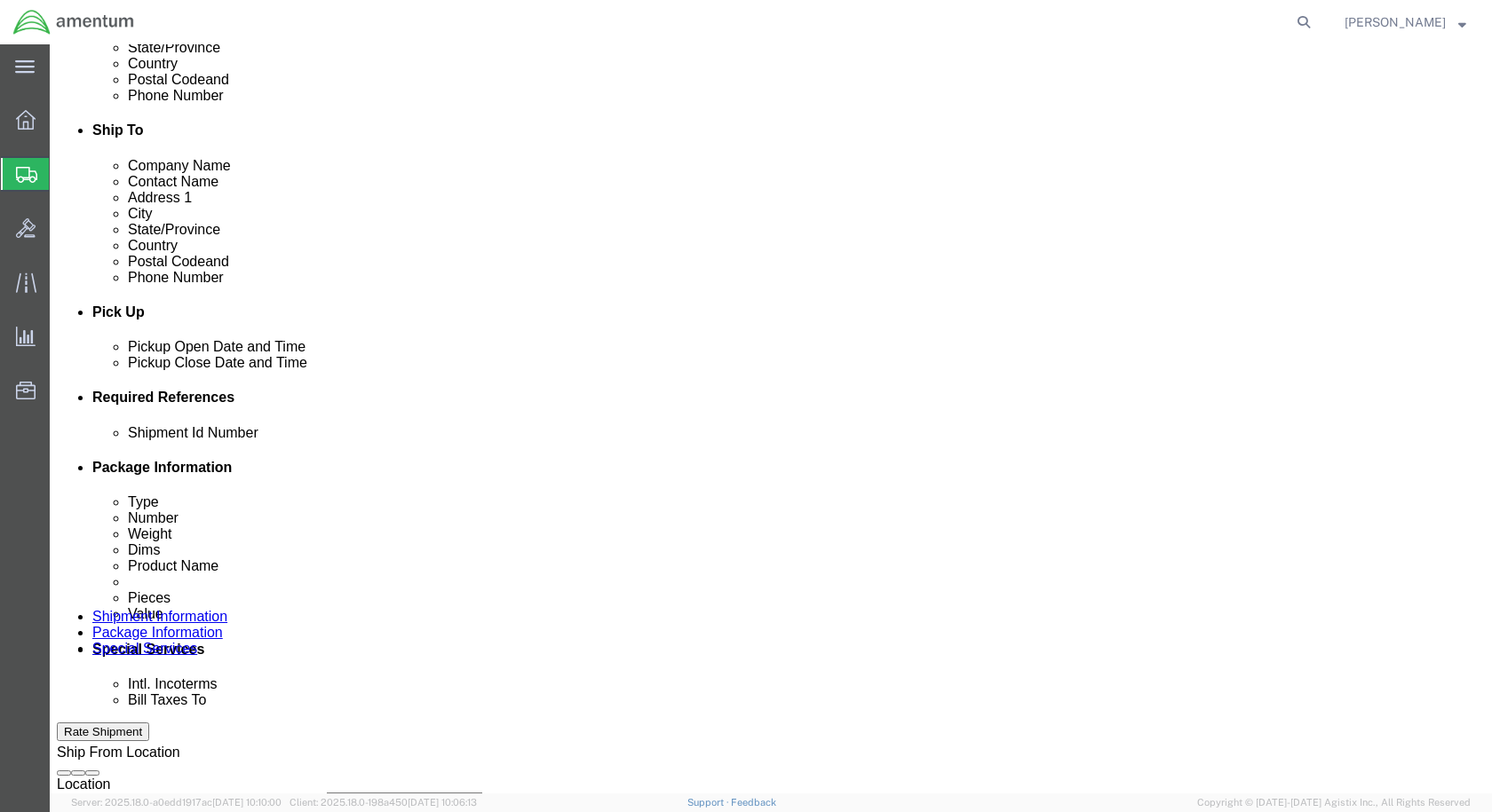
click input "text"
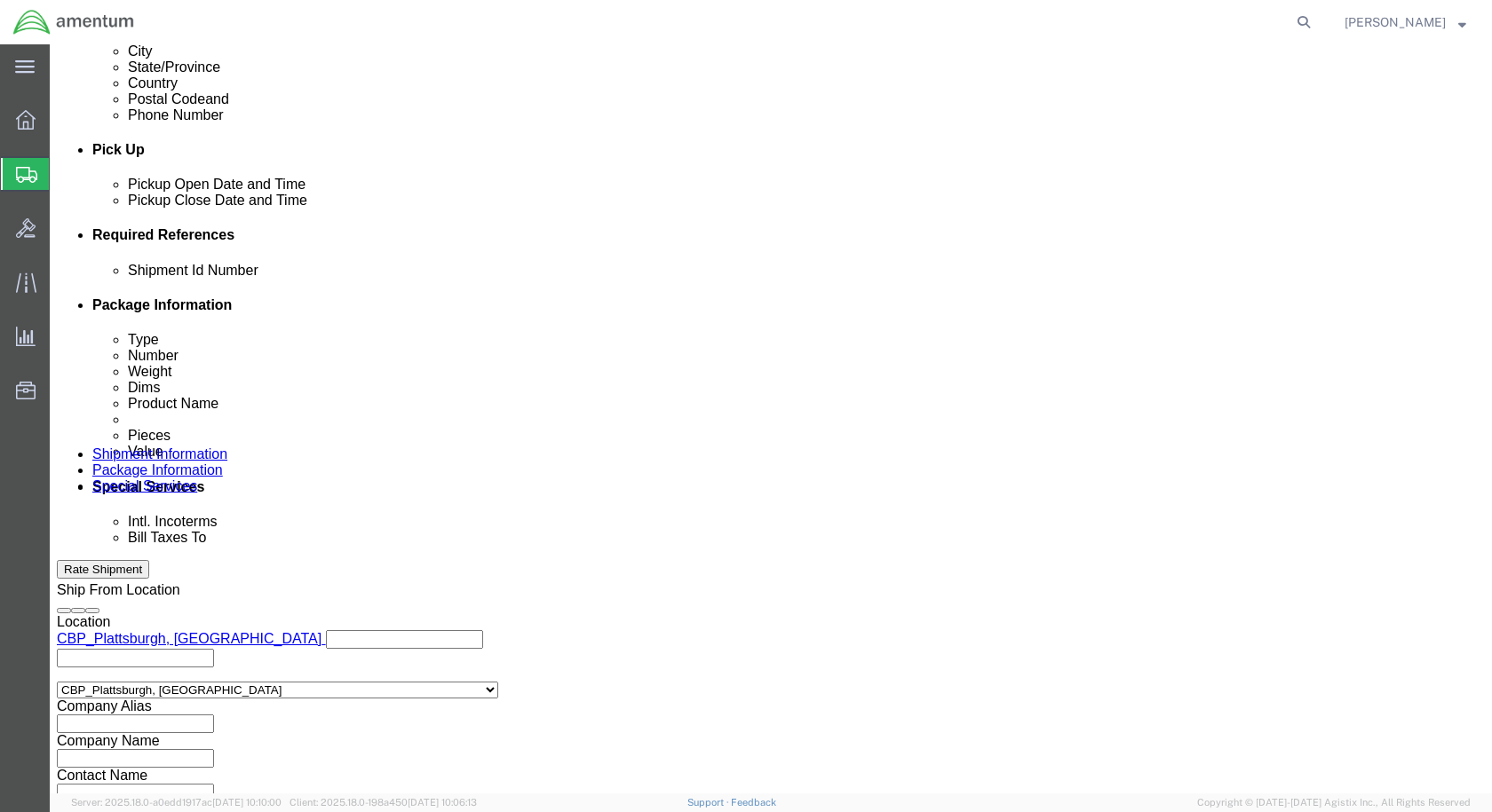
scroll to position [808, 0]
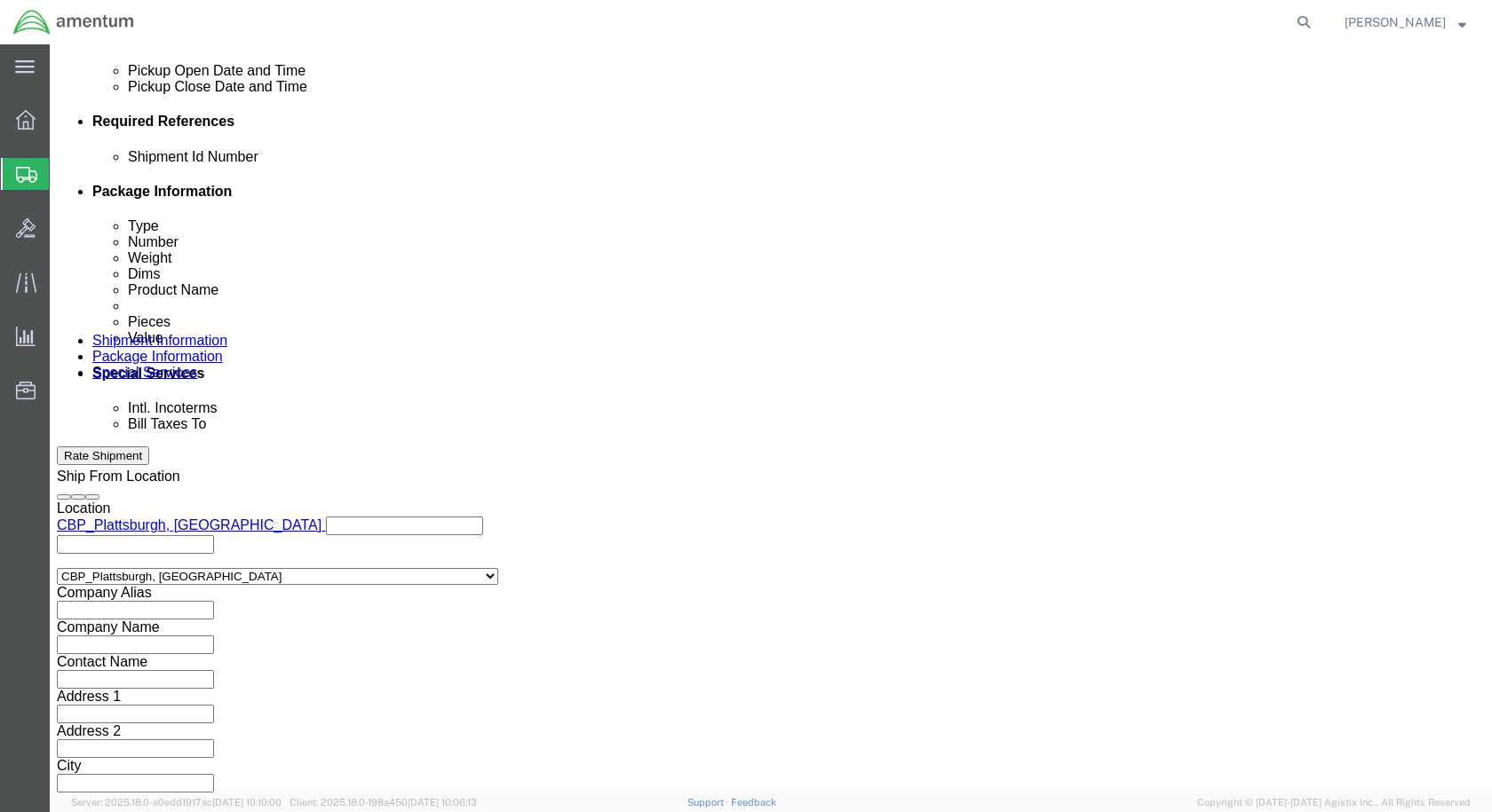
type input "6118.03.03.2219.000.EPL.0000"
click button "Continue"
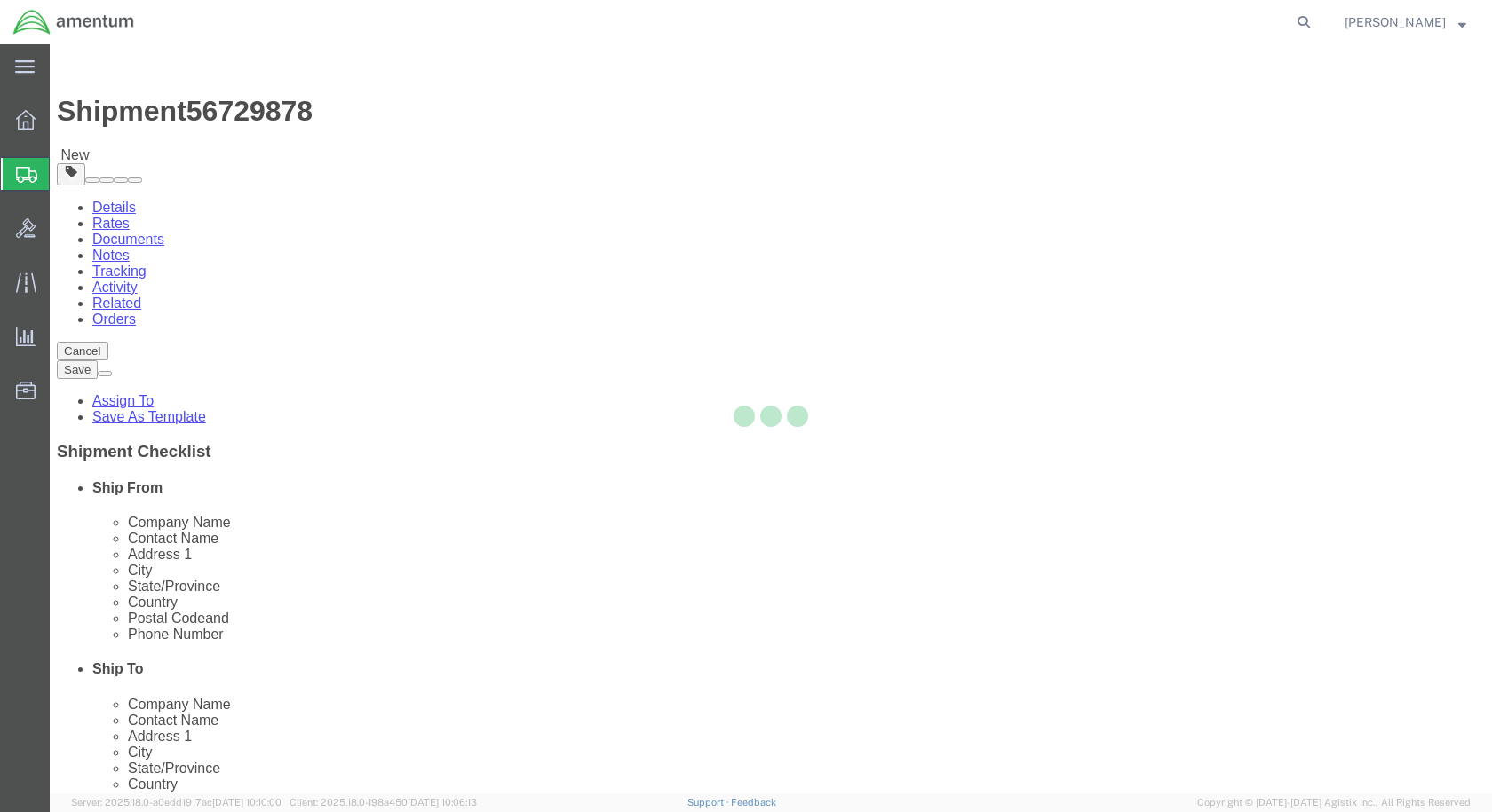
select select "CBOX"
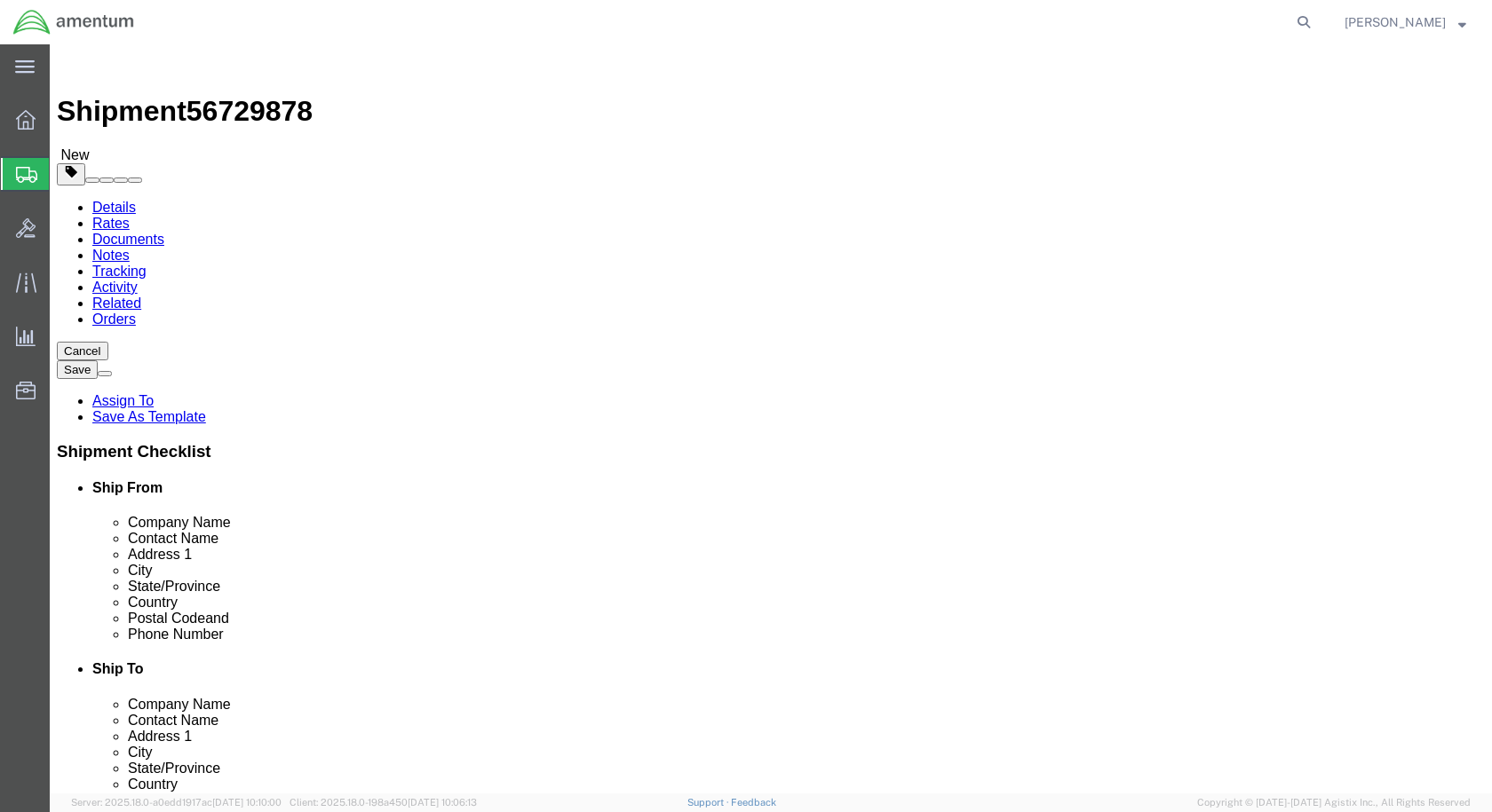
click input "text"
type input "15"
drag, startPoint x: 254, startPoint y: 420, endPoint x: 69, endPoint y: 430, distance: 185.3
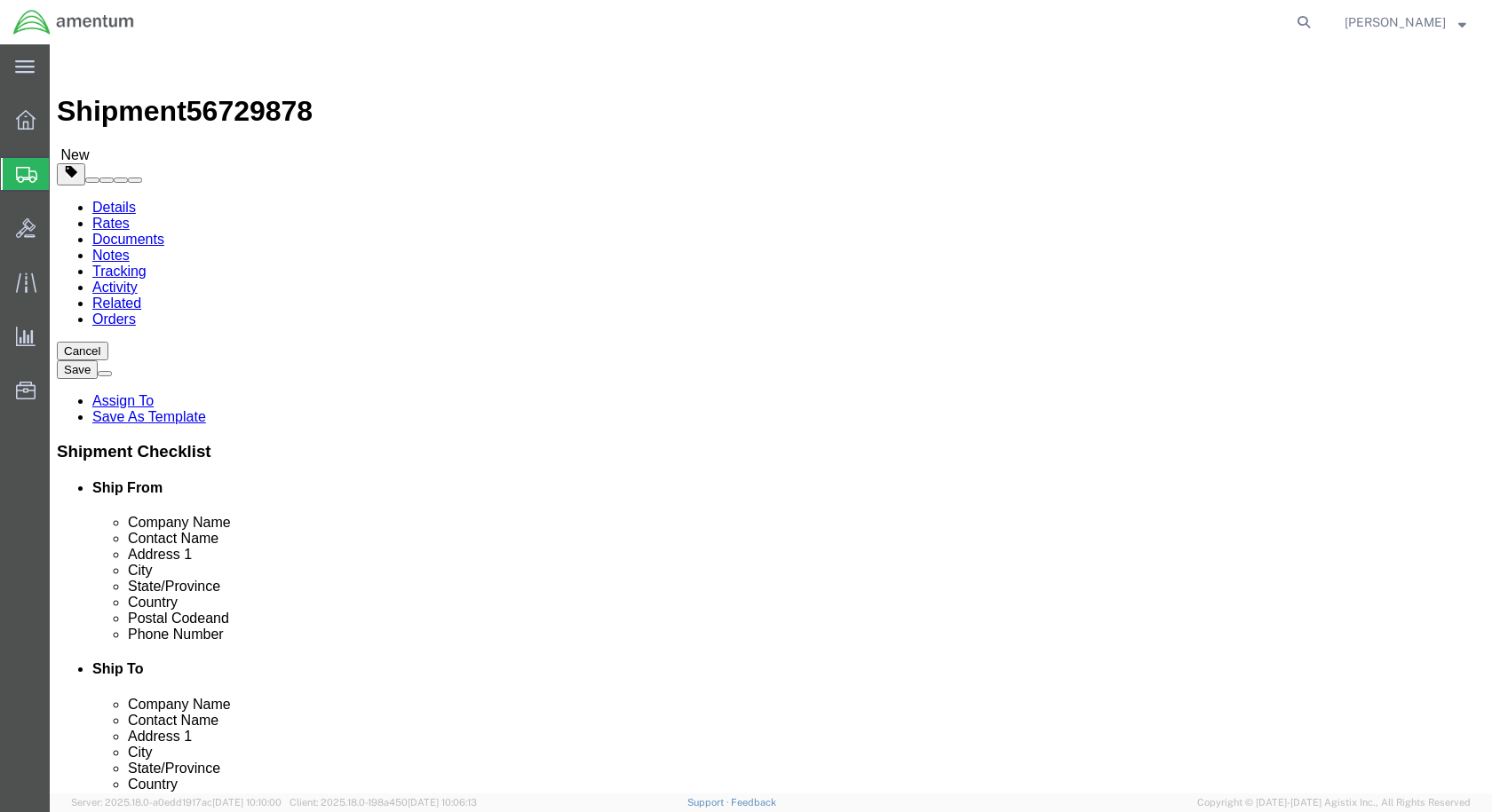
click div "Weight 0.00 Select kgs lbs Ship. t°"
type input "13"
click span
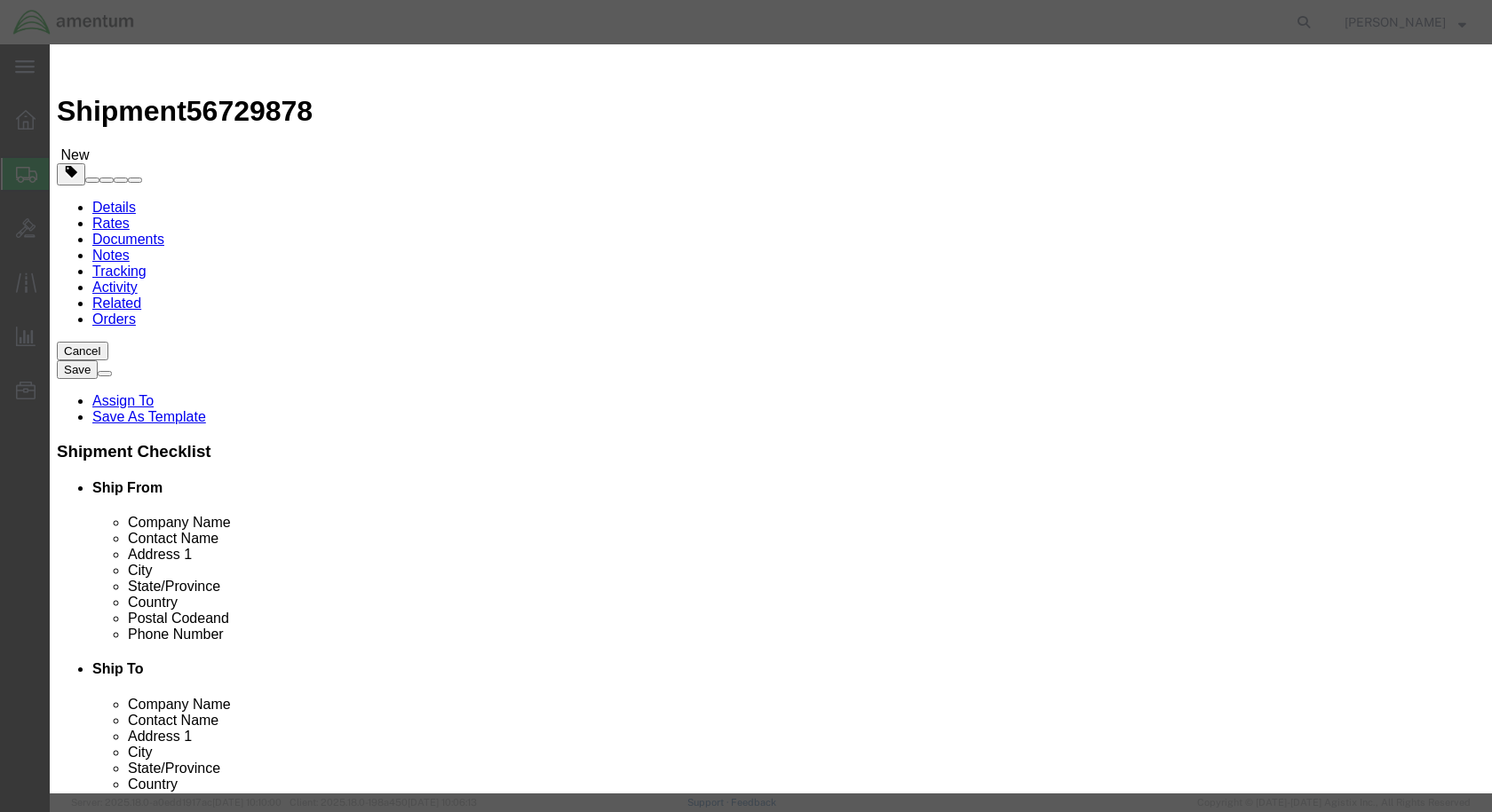
click input "text"
paste input "3656-A"
type input "3656-A"
click input "text"
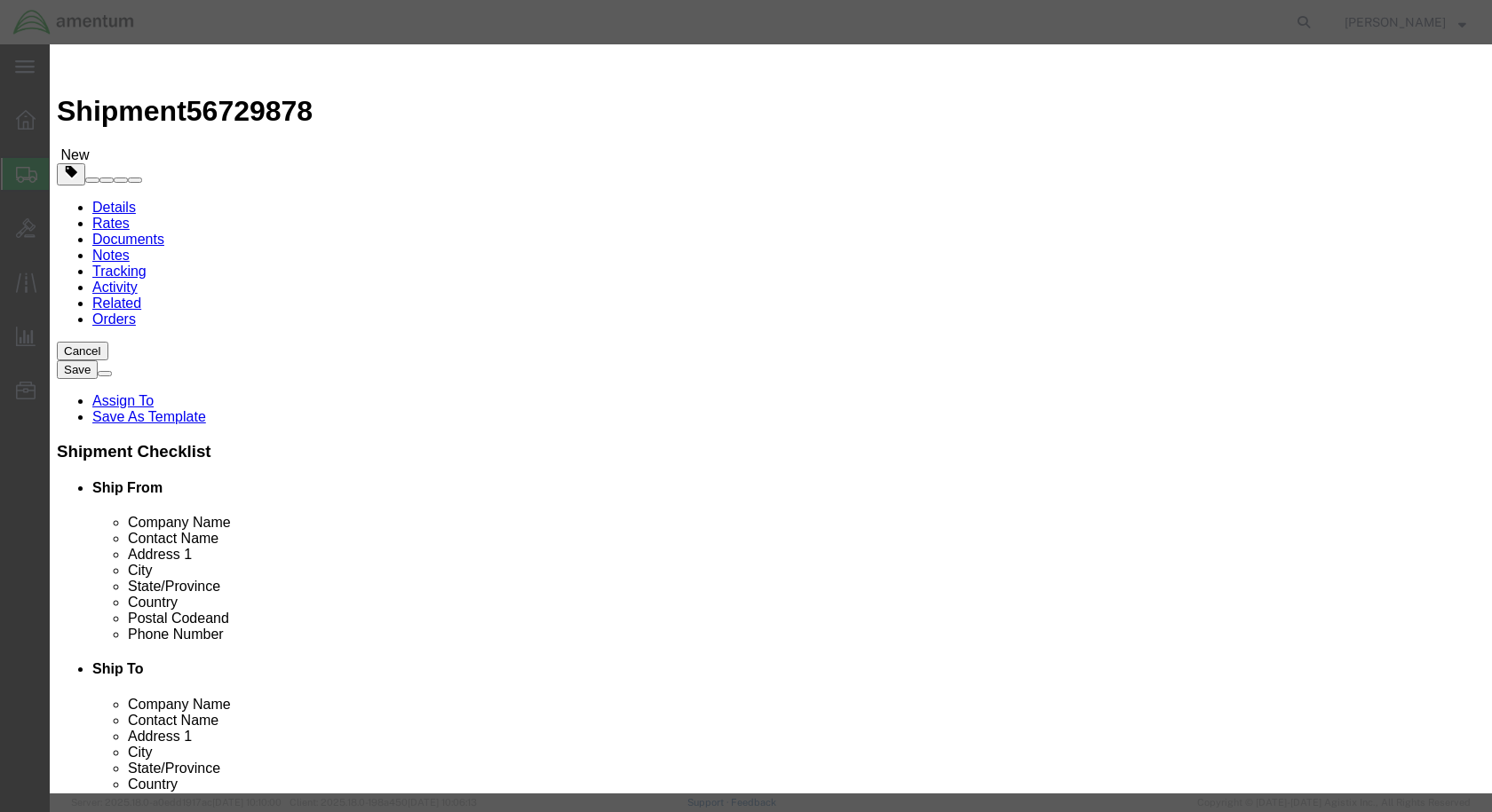
paste input "KIT, TEST, TURBOMECA ENGINE VIBRATION,TYPE 3656-A"
type input "KIT, TEST, TURBOMECA ENGINE VIBRATION,TYPE 3656-A"
drag, startPoint x: 428, startPoint y: 164, endPoint x: 400, endPoint y: 163, distance: 28.0
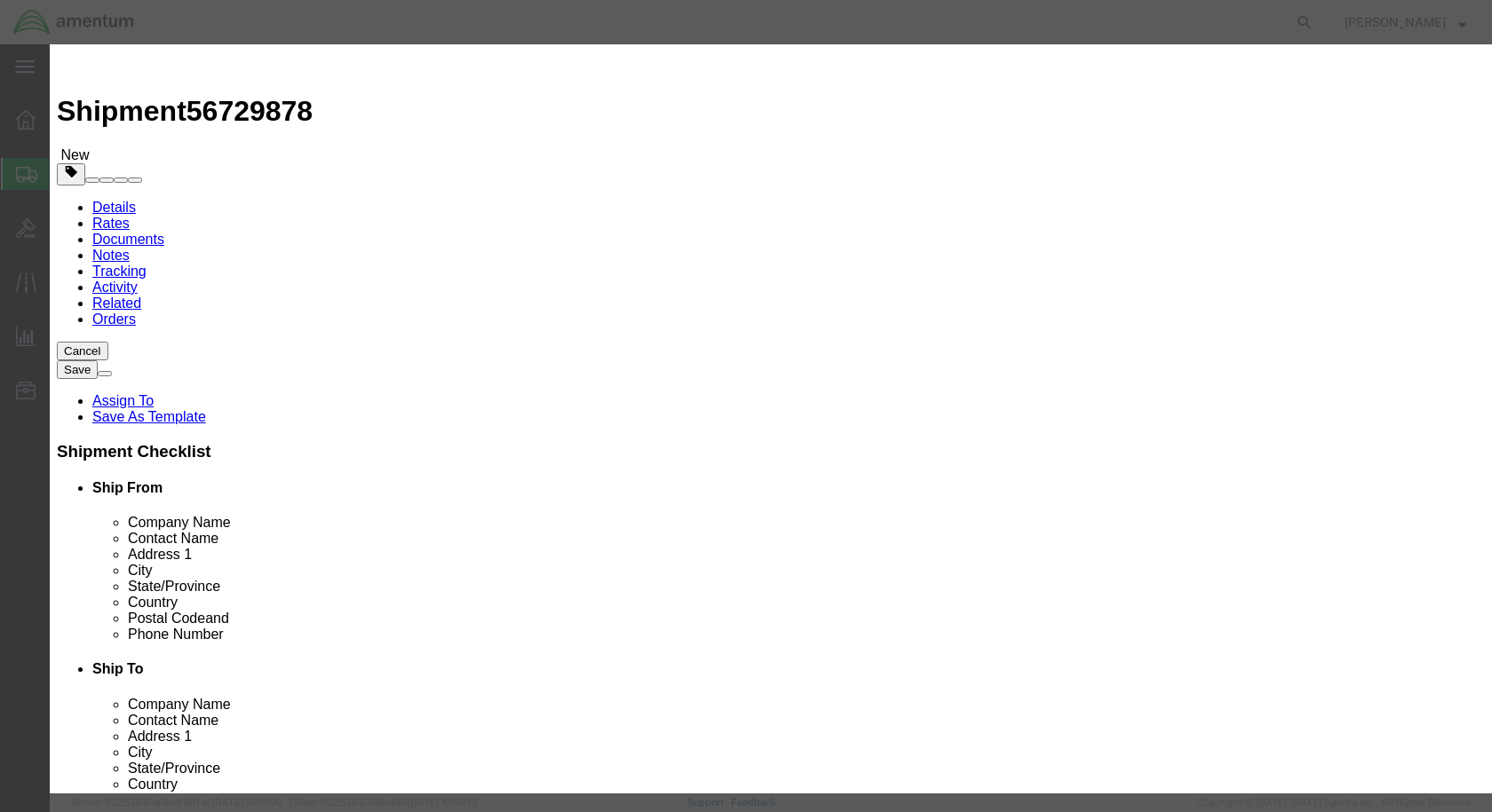
click div "0"
type input "2"
type input "1"
drag, startPoint x: 458, startPoint y: 324, endPoint x: 221, endPoint y: 296, distance: 238.6
click div "Commodity library Product Name KIT, TEST, TURBOMECA ENGINE VIBRATION,TYPE 3656-…"
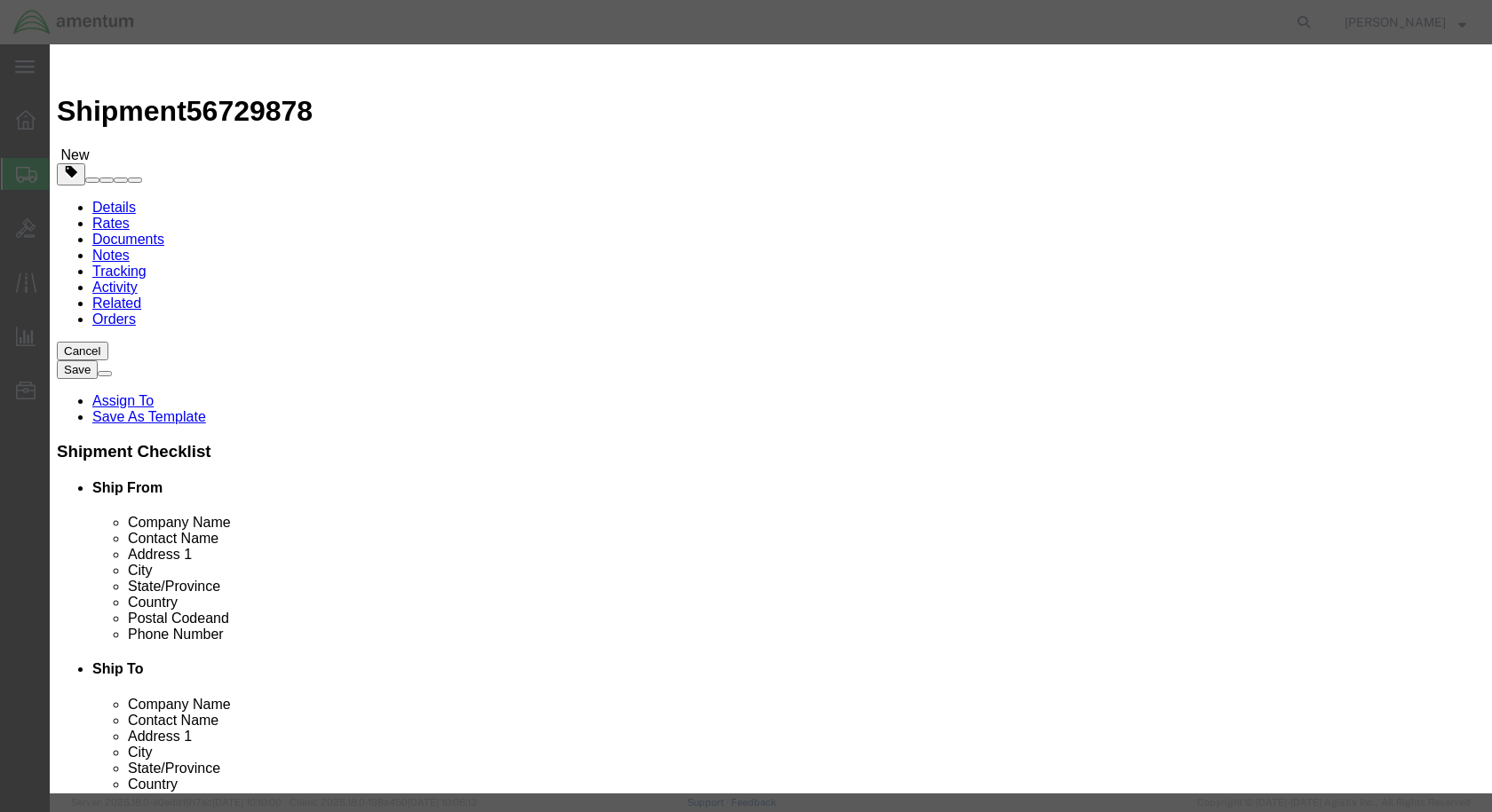
click input "text"
type input "5000"
click button "Save & Close"
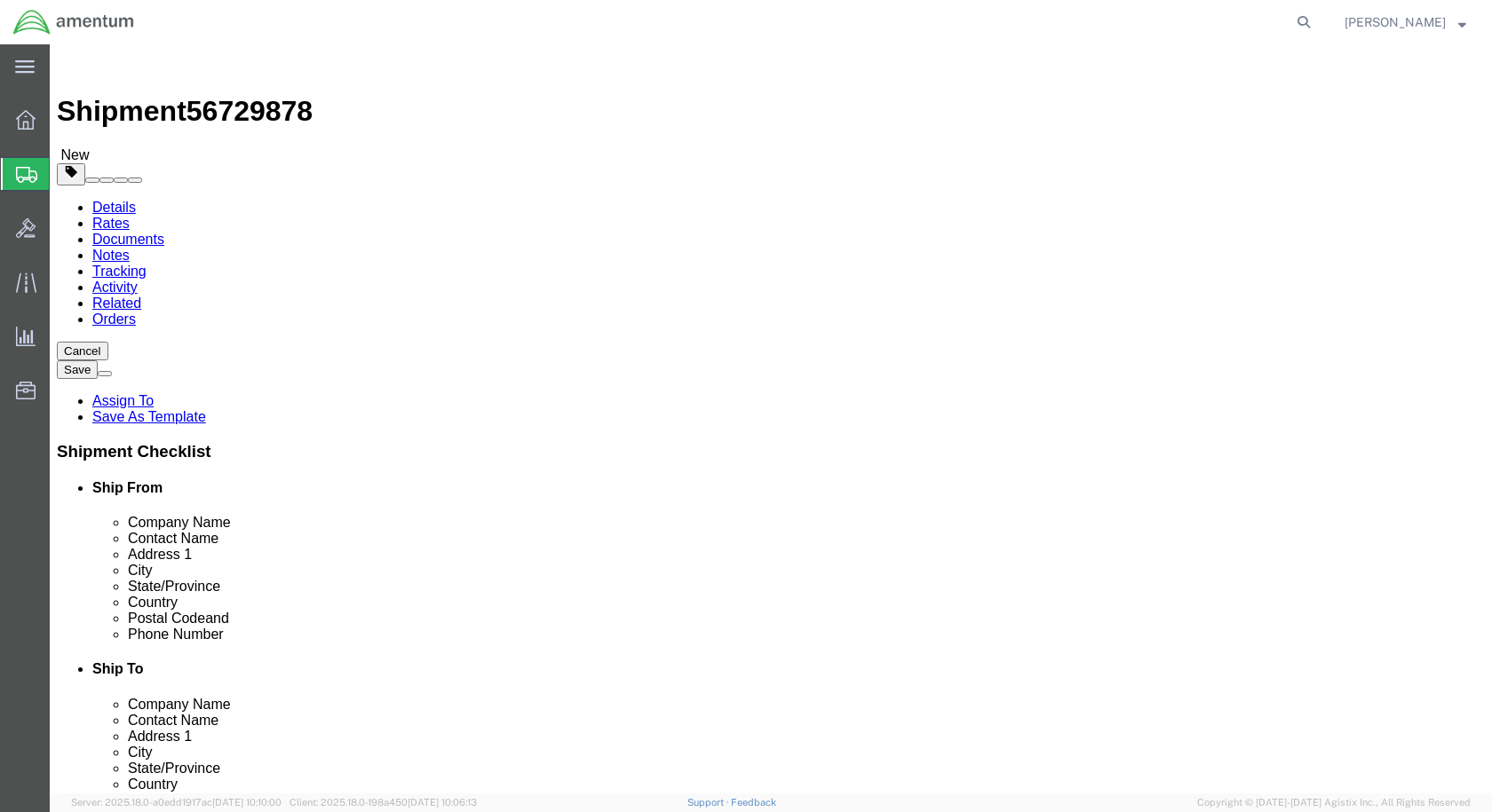
click button "Rate Shipment"
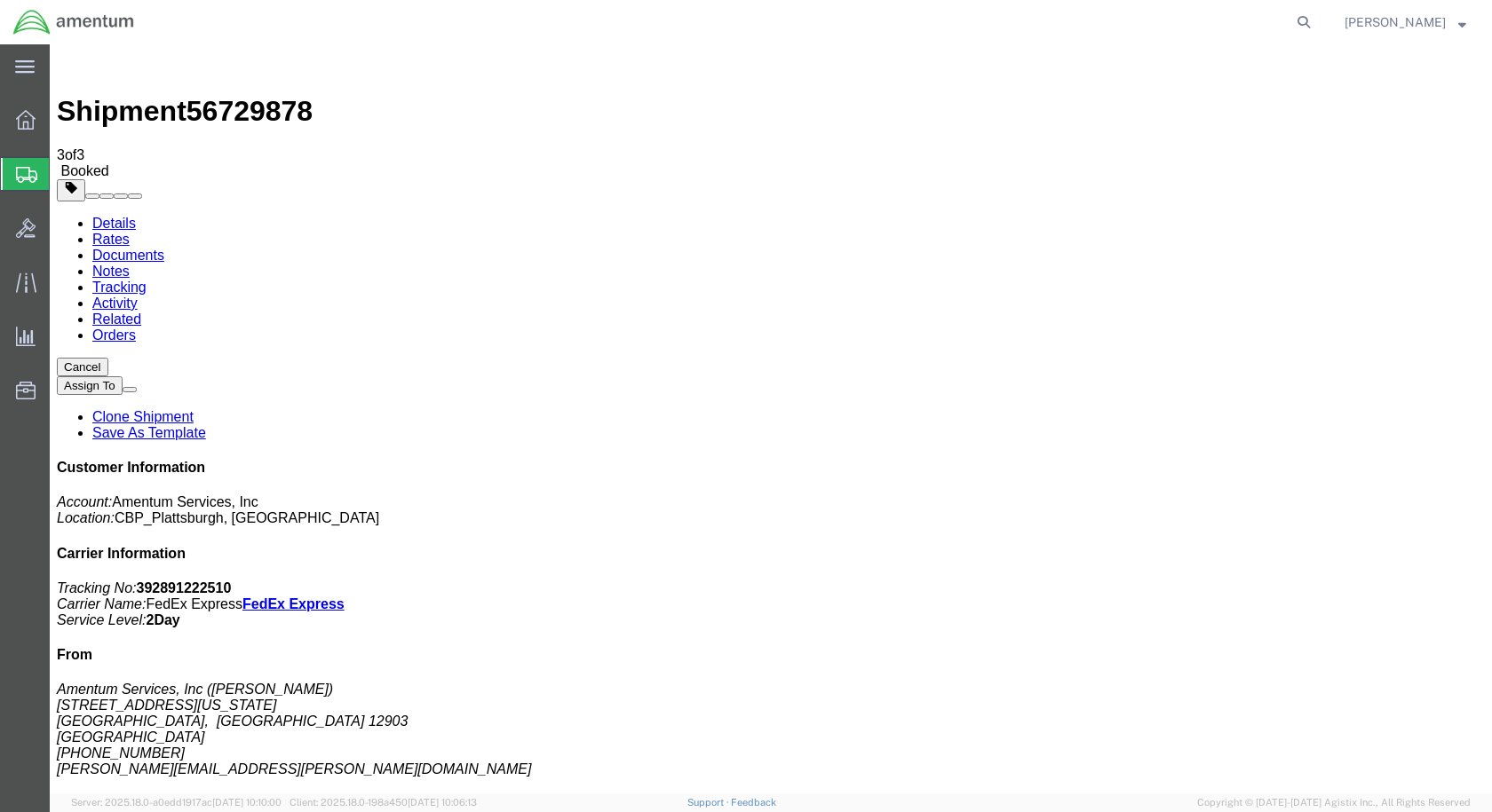
drag, startPoint x: 628, startPoint y: 317, endPoint x: 694, endPoint y: 492, distance: 187.0
drag, startPoint x: 1337, startPoint y: 273, endPoint x: 1246, endPoint y: 277, distance: 91.1
click at [1246, 580] on p "Tracking No: 392891222510 Carrier Name: FedEx Express FedEx Express Service Lev…" at bounding box center [771, 604] width 1429 height 48
copy b "392891222510"
